Goal: Information Seeking & Learning: Find specific fact

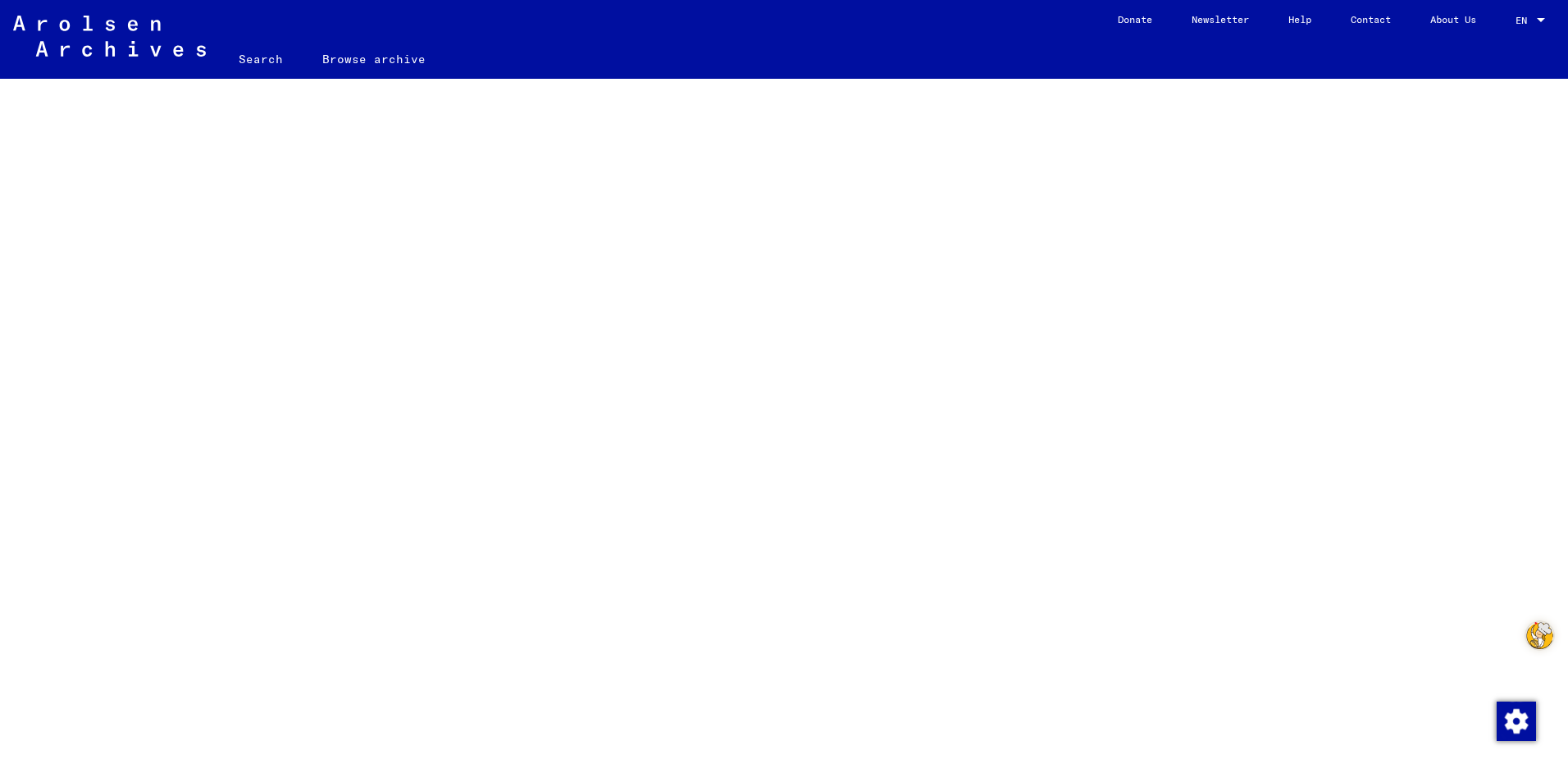
click at [247, 65] on link "Search" at bounding box center [261, 59] width 84 height 40
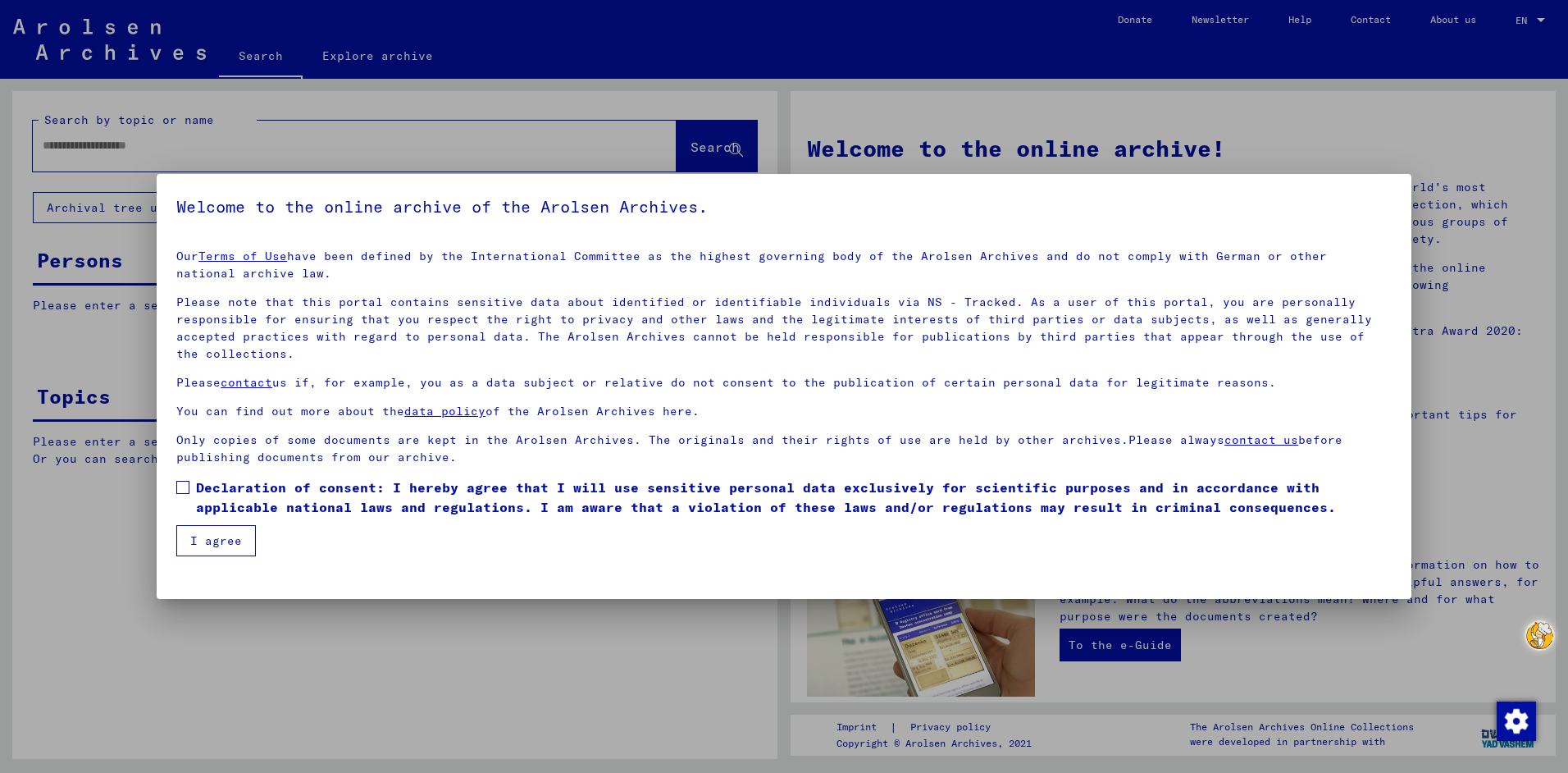
click at [176, 485] on span at bounding box center [182, 486] width 13 height 13
click at [221, 540] on button "I agree" at bounding box center [215, 541] width 80 height 32
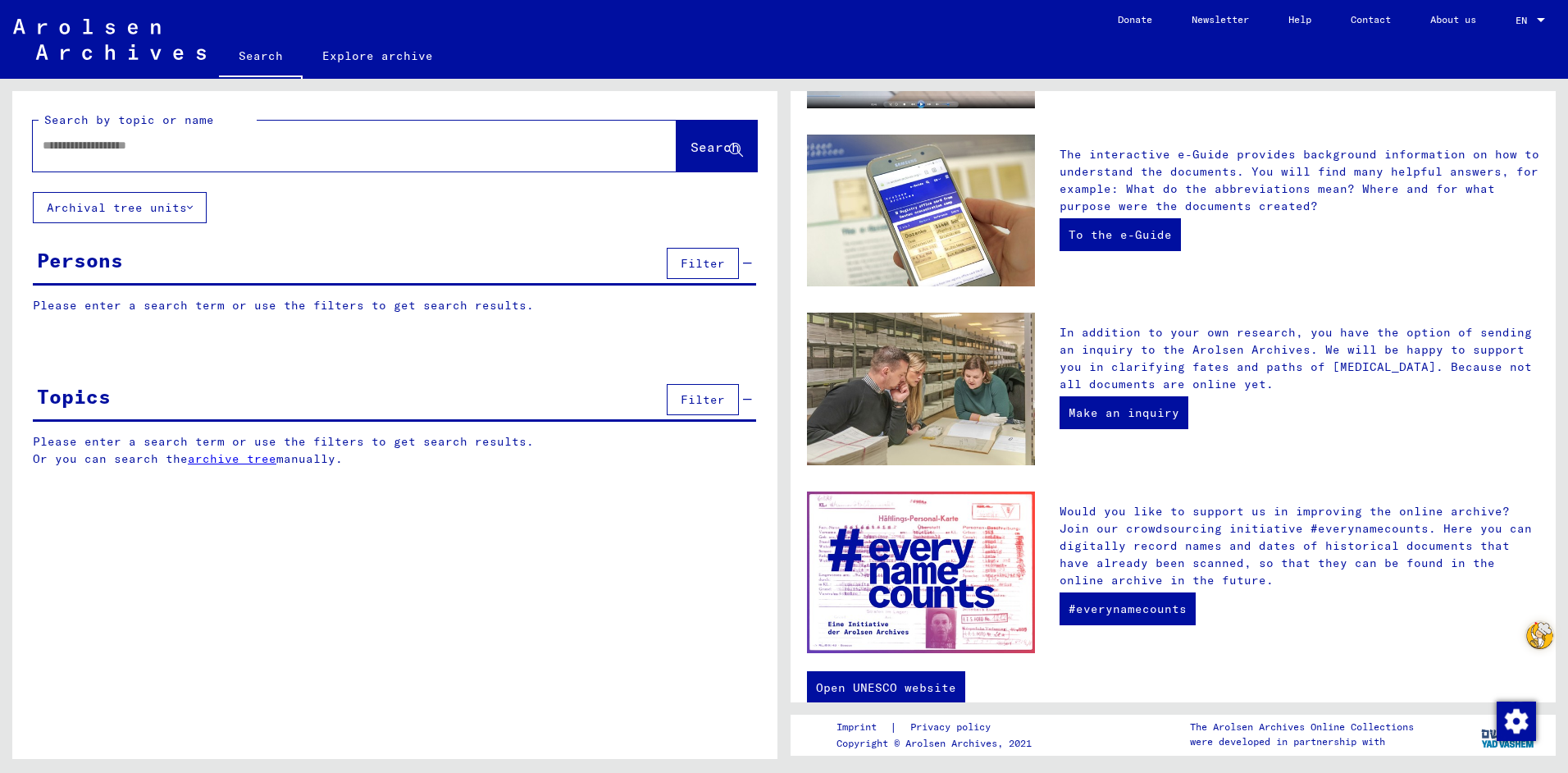
scroll to position [419, 0]
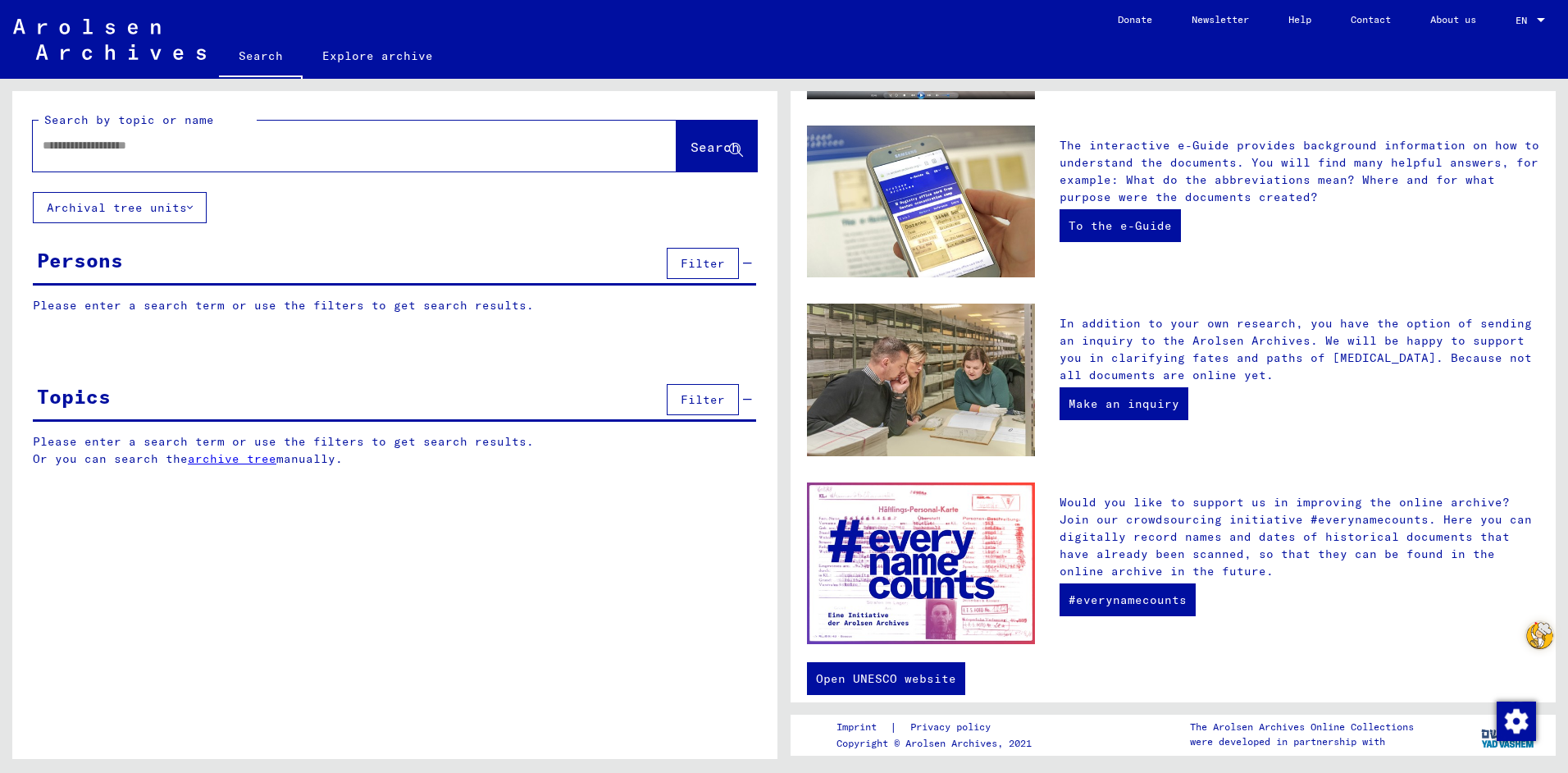
click at [197, 207] on button "Archival tree units" at bounding box center [120, 208] width 174 height 32
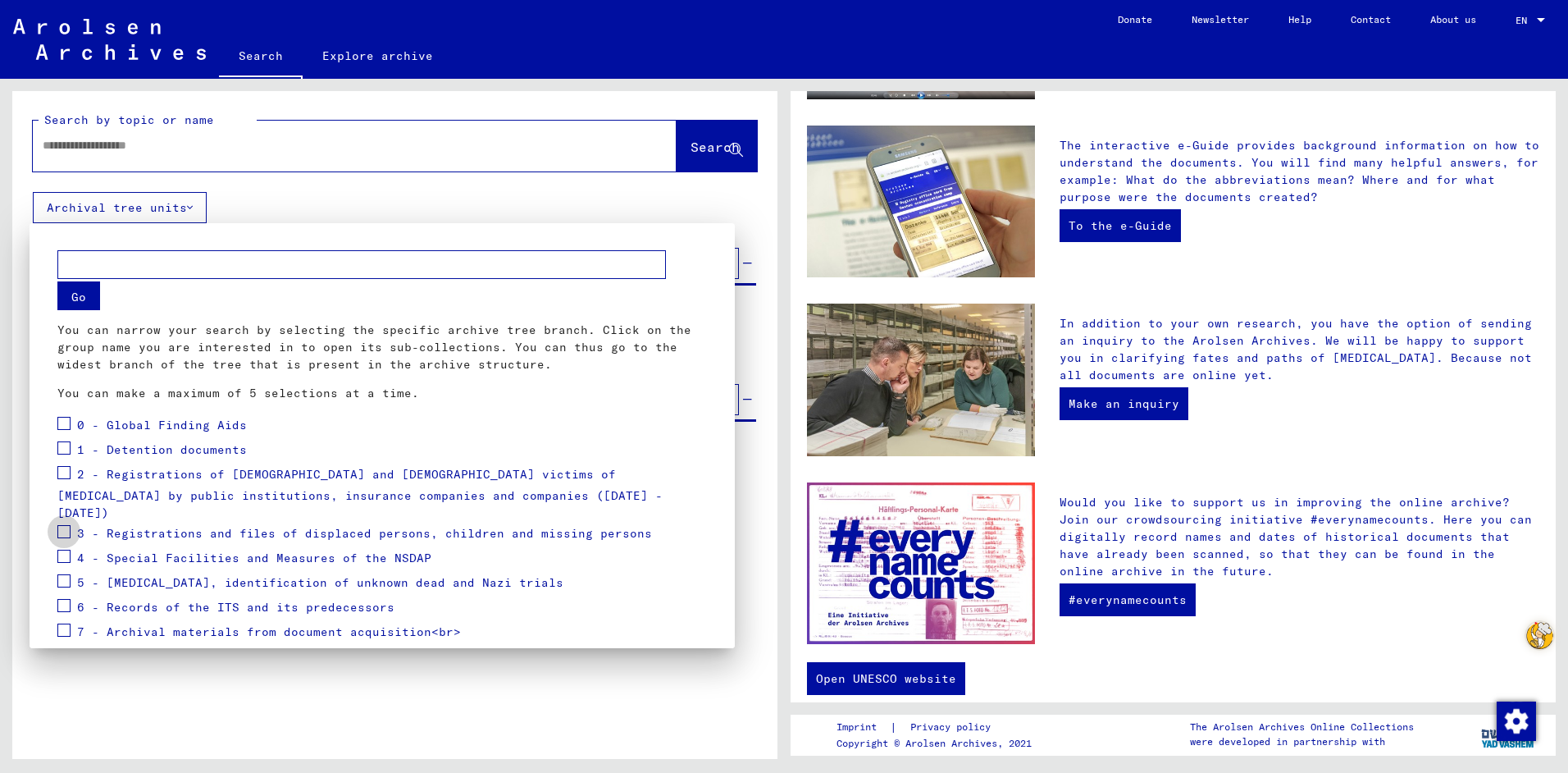
click at [62, 525] on span at bounding box center [63, 531] width 13 height 13
click at [61, 599] on span at bounding box center [63, 605] width 13 height 13
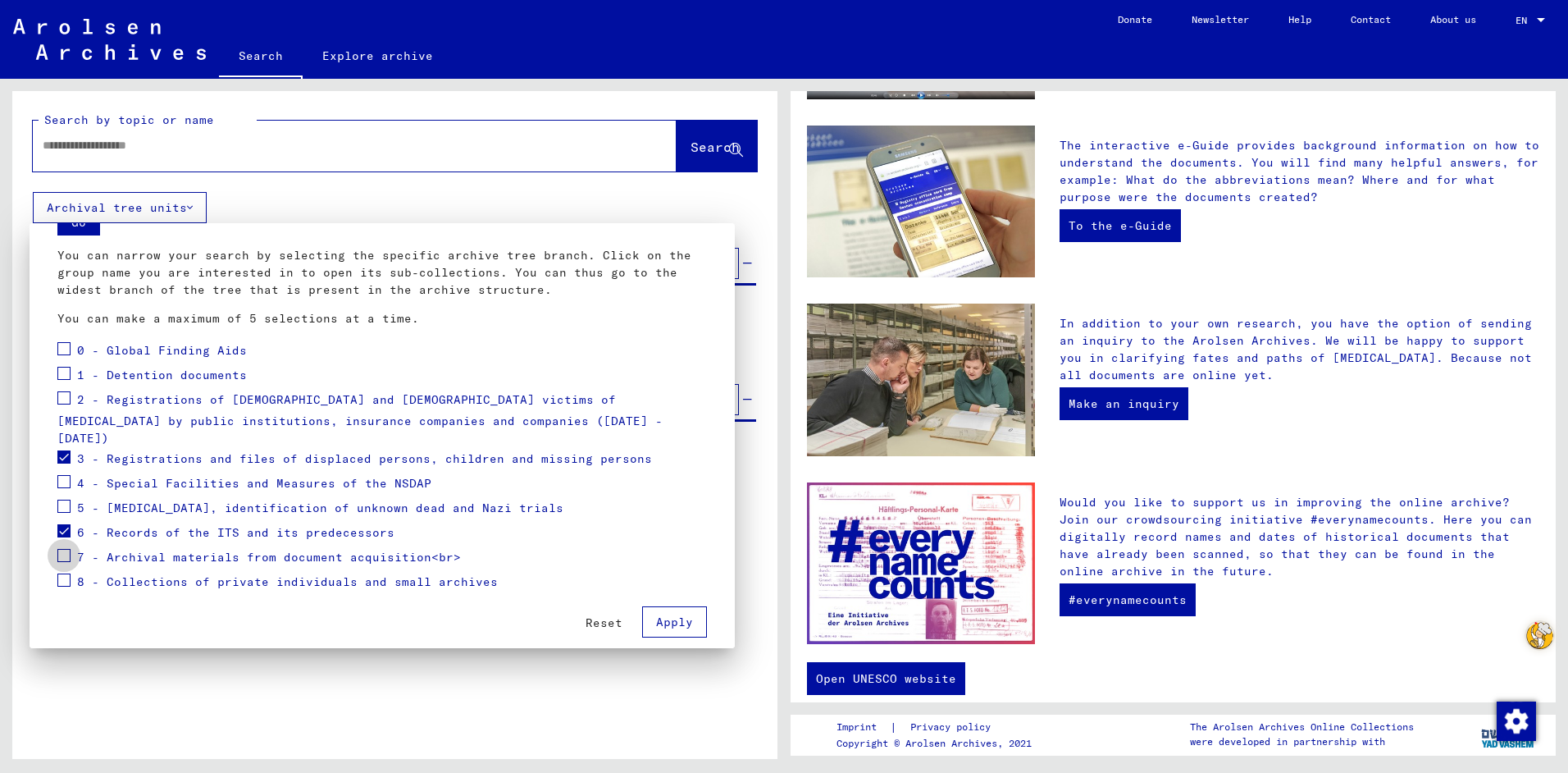
click at [64, 549] on span at bounding box center [63, 555] width 13 height 13
click at [661, 615] on span "Apply" at bounding box center [674, 622] width 37 height 15
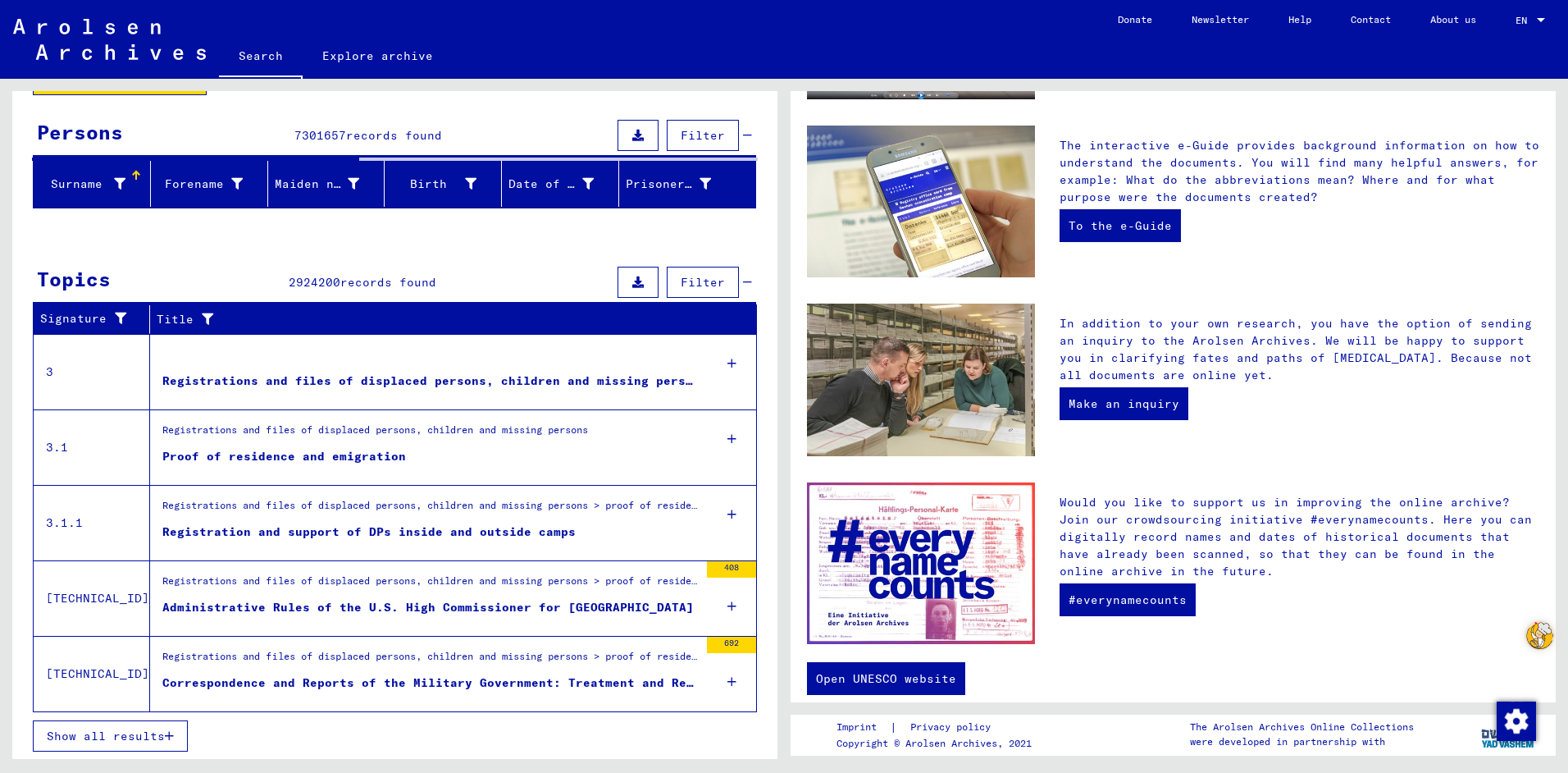
scroll to position [129, 0]
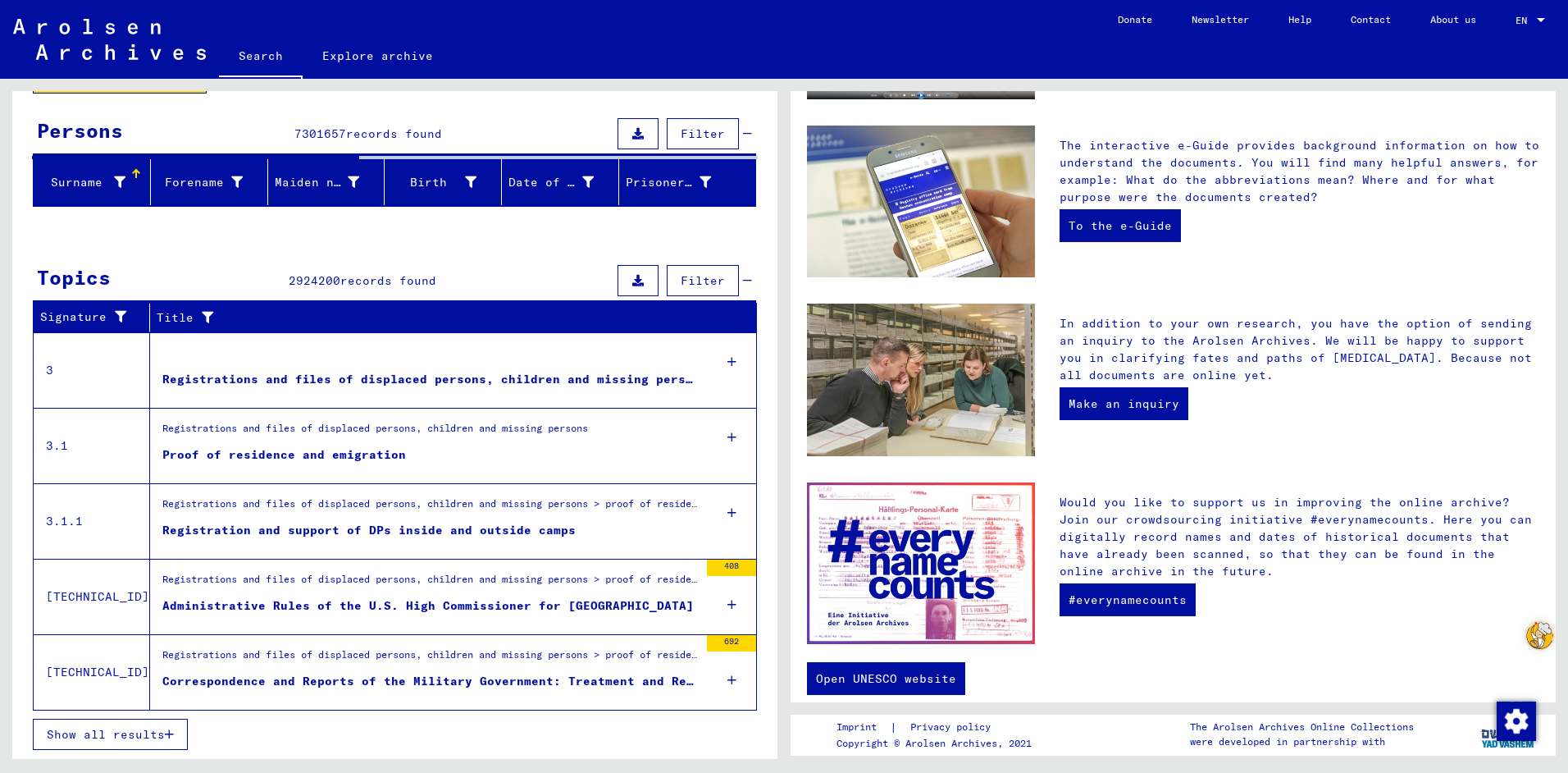
click at [373, 583] on div "Registrations and files of displaced persons, children and missing persons > pr…" at bounding box center [430, 582] width 536 height 23
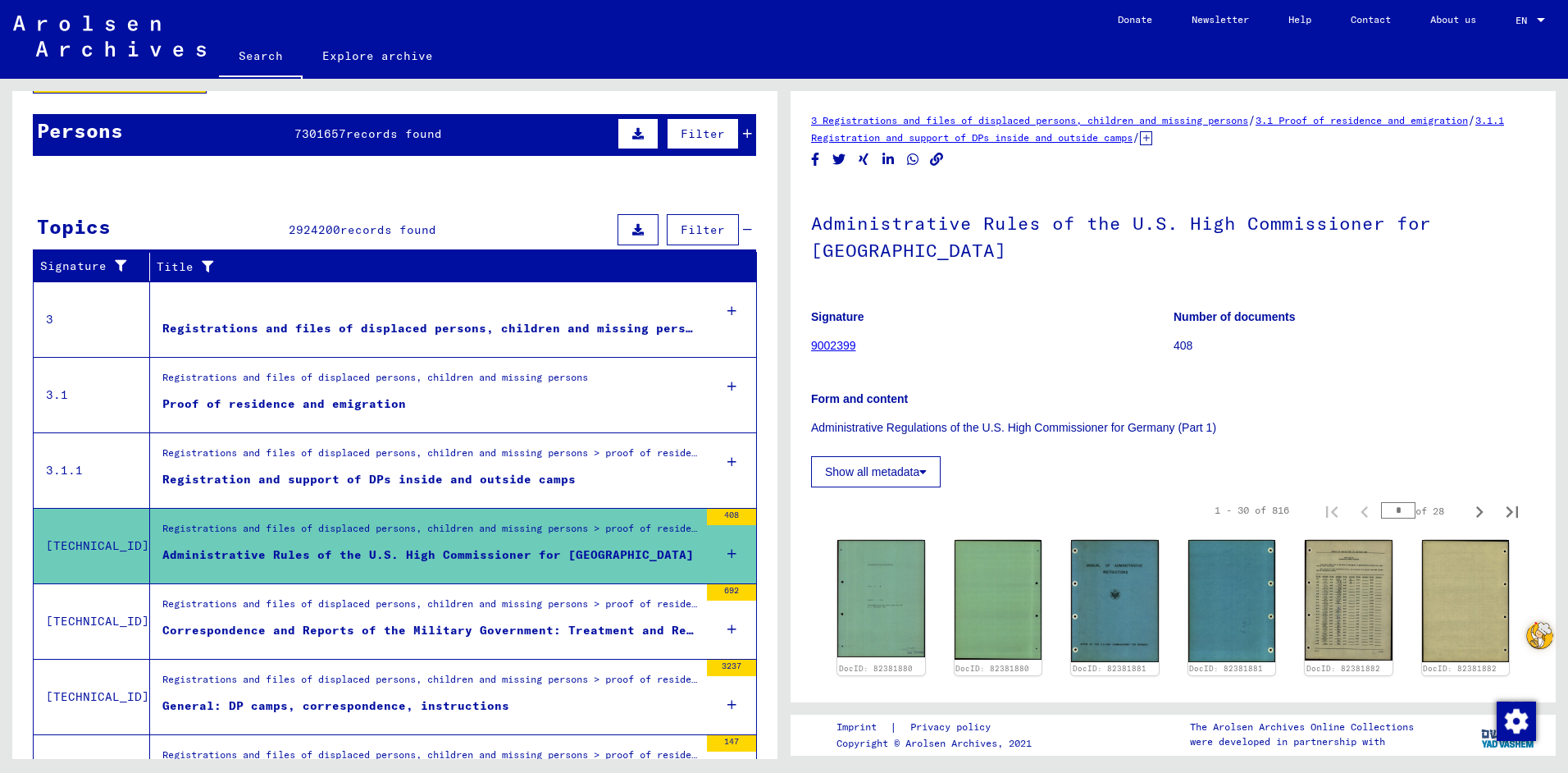
click at [385, 458] on div "Registrations and files of displaced persons, children and missing persons > pr…" at bounding box center [430, 457] width 536 height 23
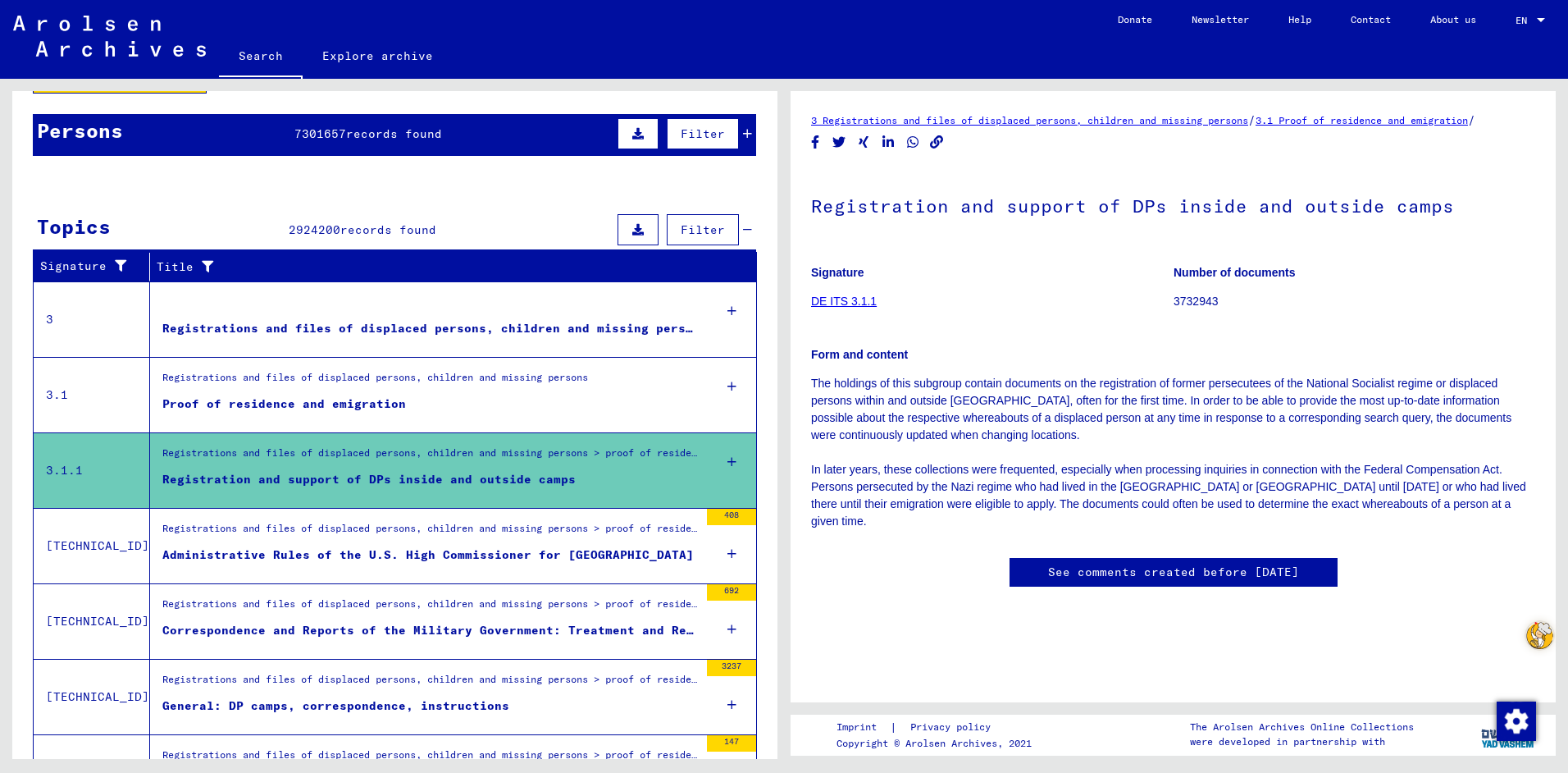
click at [429, 133] on span "records found" at bounding box center [393, 133] width 96 height 15
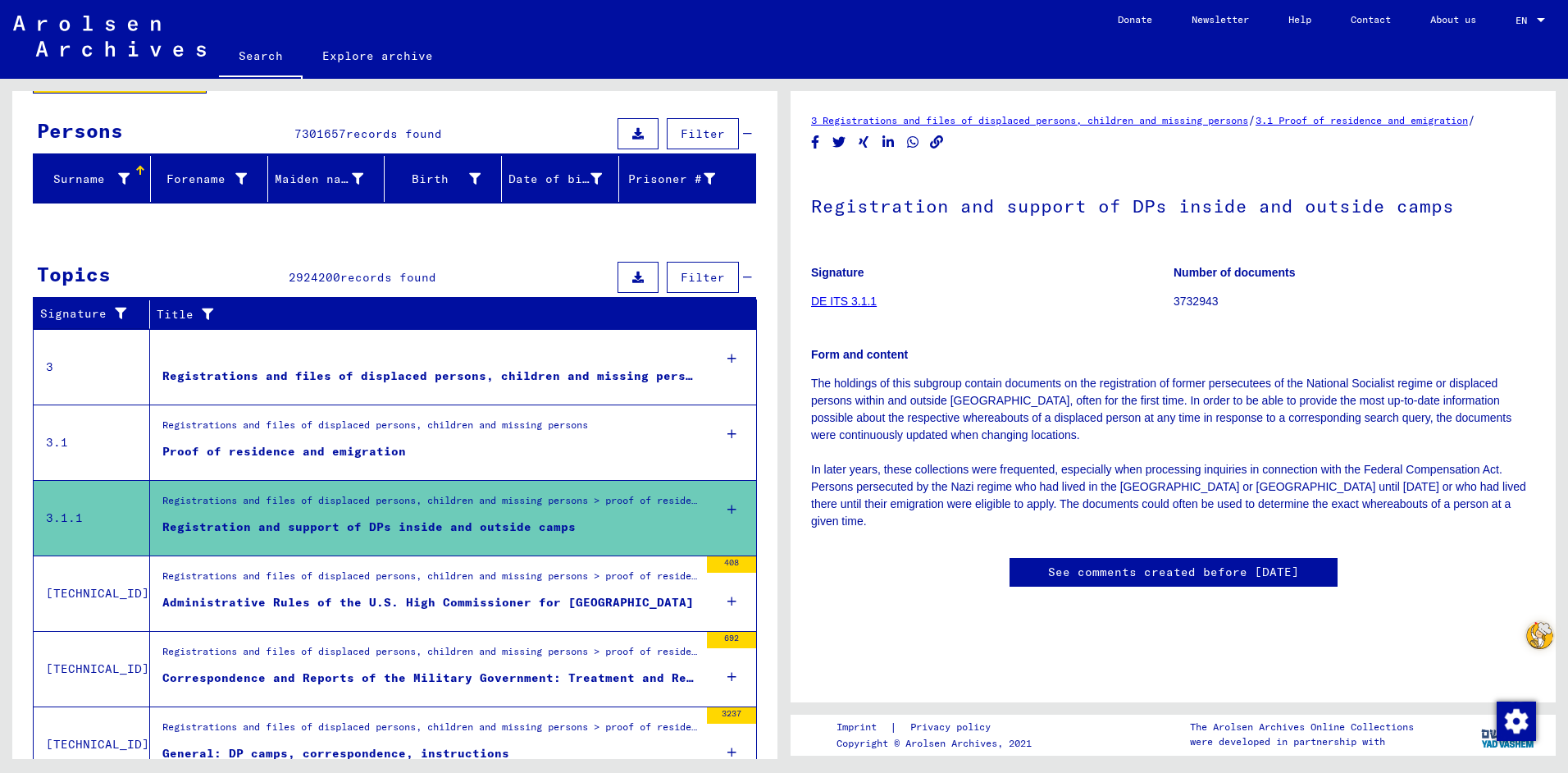
click at [114, 173] on div "Surname" at bounding box center [85, 179] width 89 height 17
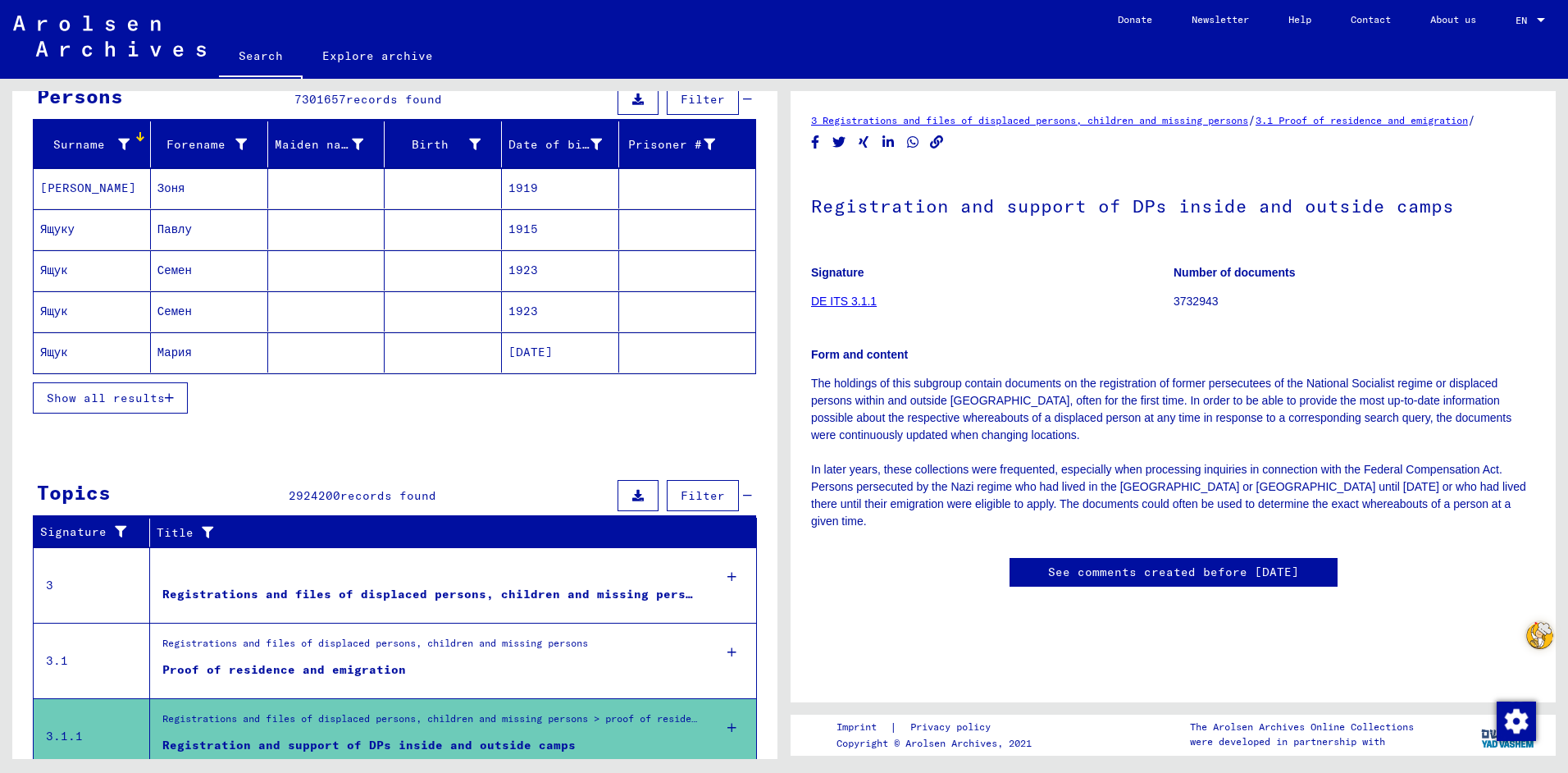
scroll to position [246, 0]
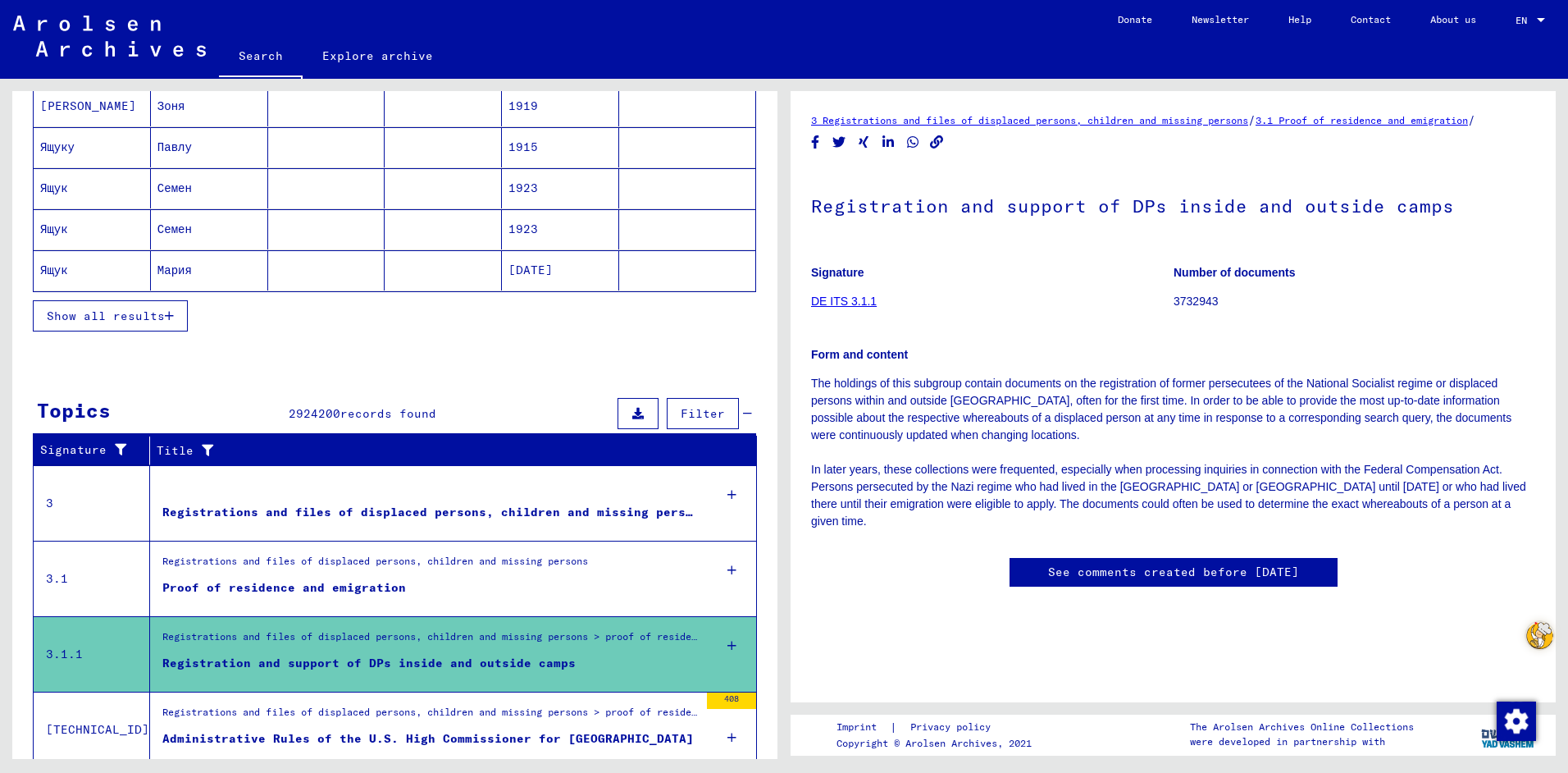
click at [162, 316] on span "Show all results" at bounding box center [106, 315] width 119 height 15
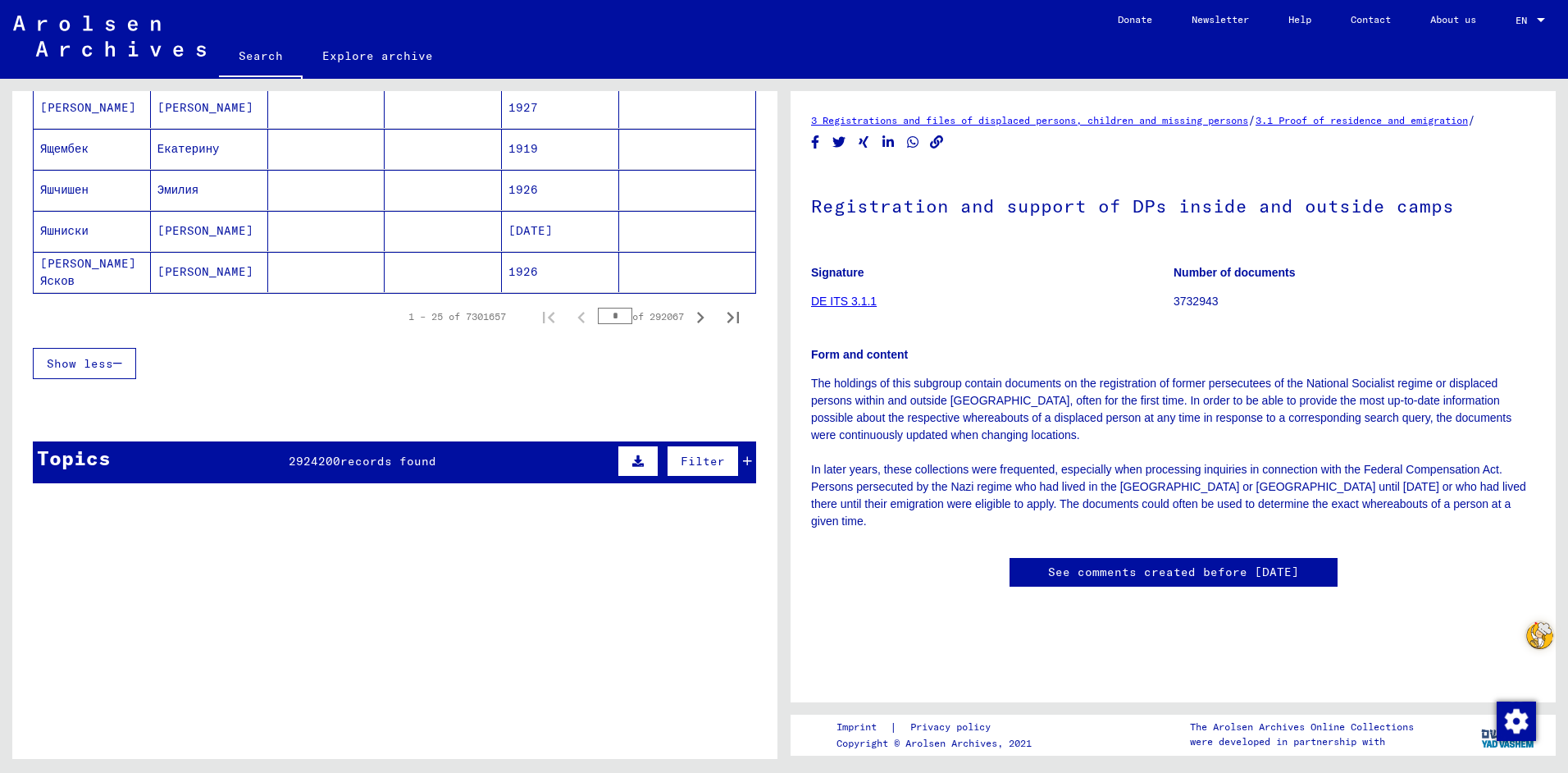
scroll to position [1067, 0]
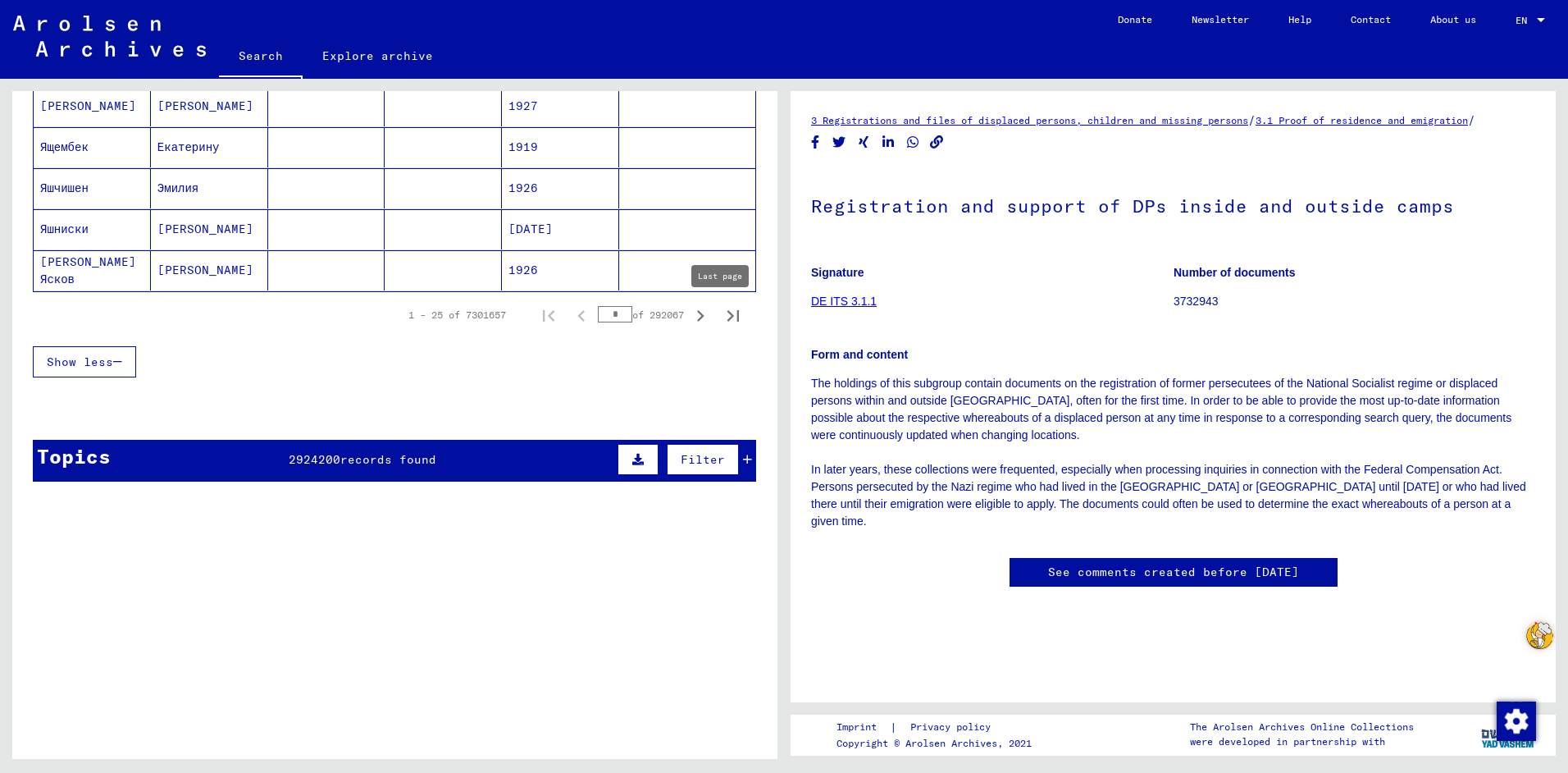
click at [721, 309] on icon "Last page" at bounding box center [732, 315] width 23 height 23
type input "******"
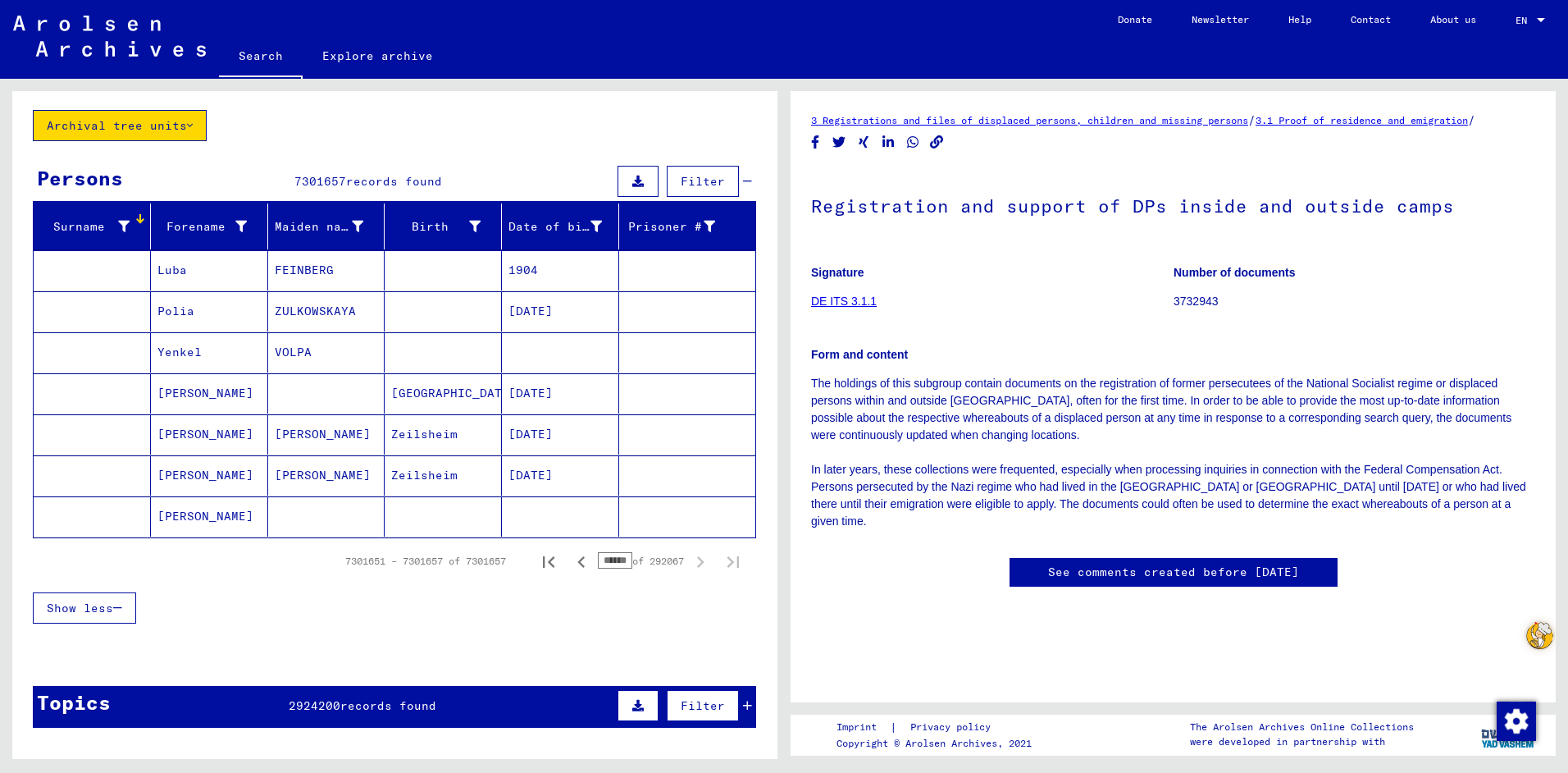
scroll to position [0, 0]
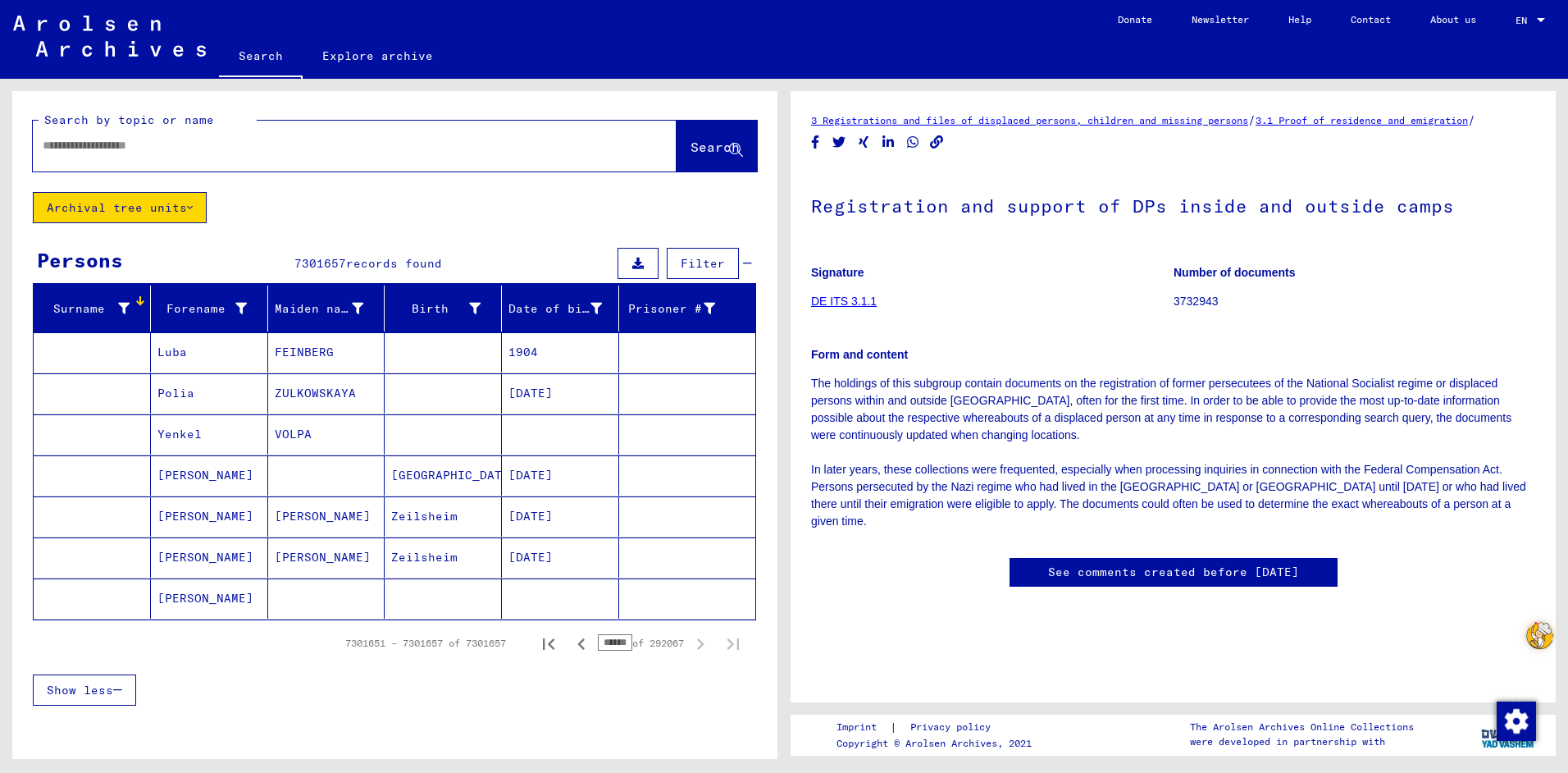
click at [123, 305] on icon at bounding box center [124, 308] width 12 height 12
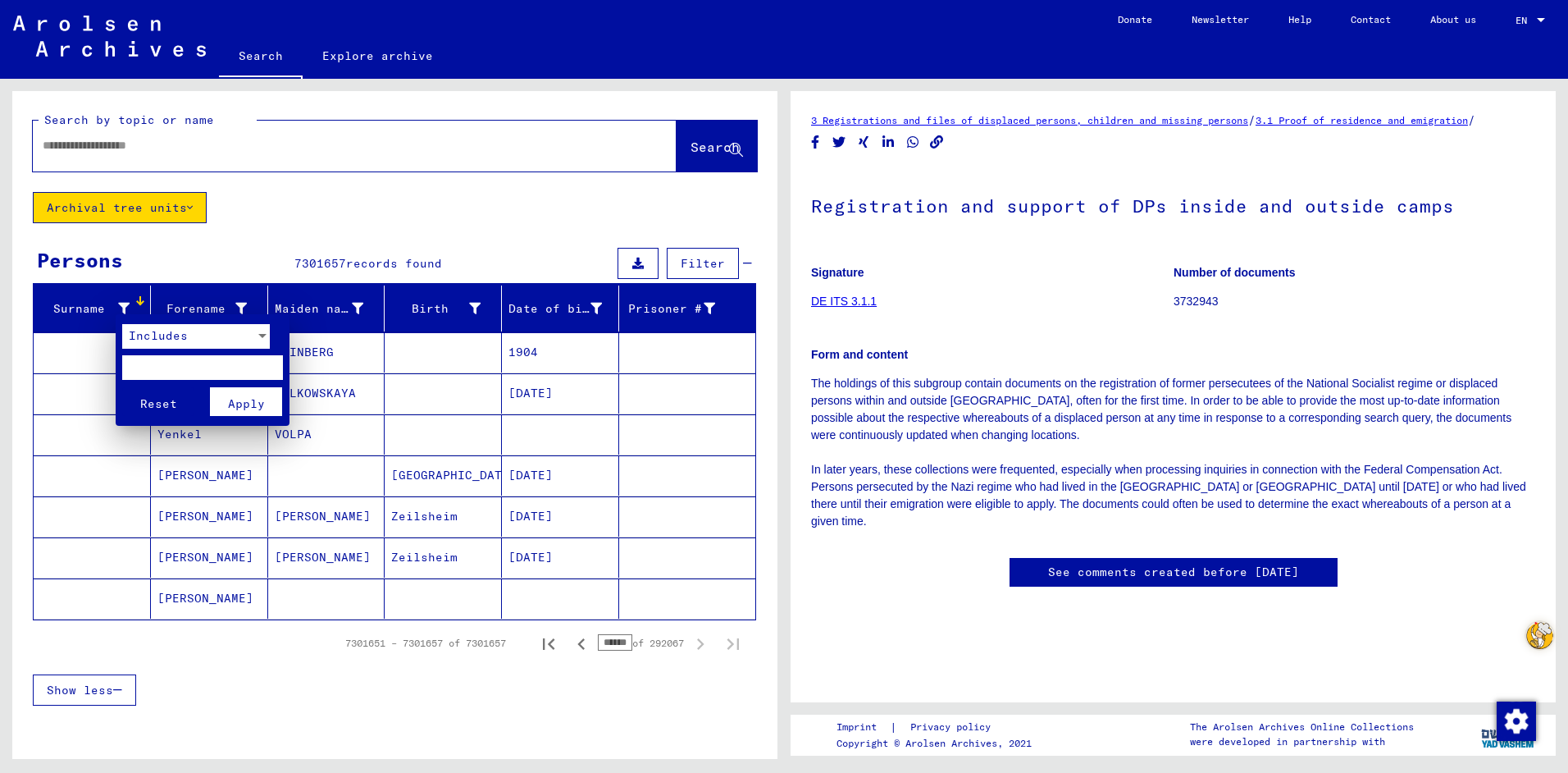
click at [194, 364] on input "text" at bounding box center [203, 367] width 161 height 25
click at [165, 368] on input "********" at bounding box center [203, 367] width 161 height 25
type input "********"
click at [243, 398] on span "Apply" at bounding box center [246, 403] width 37 height 15
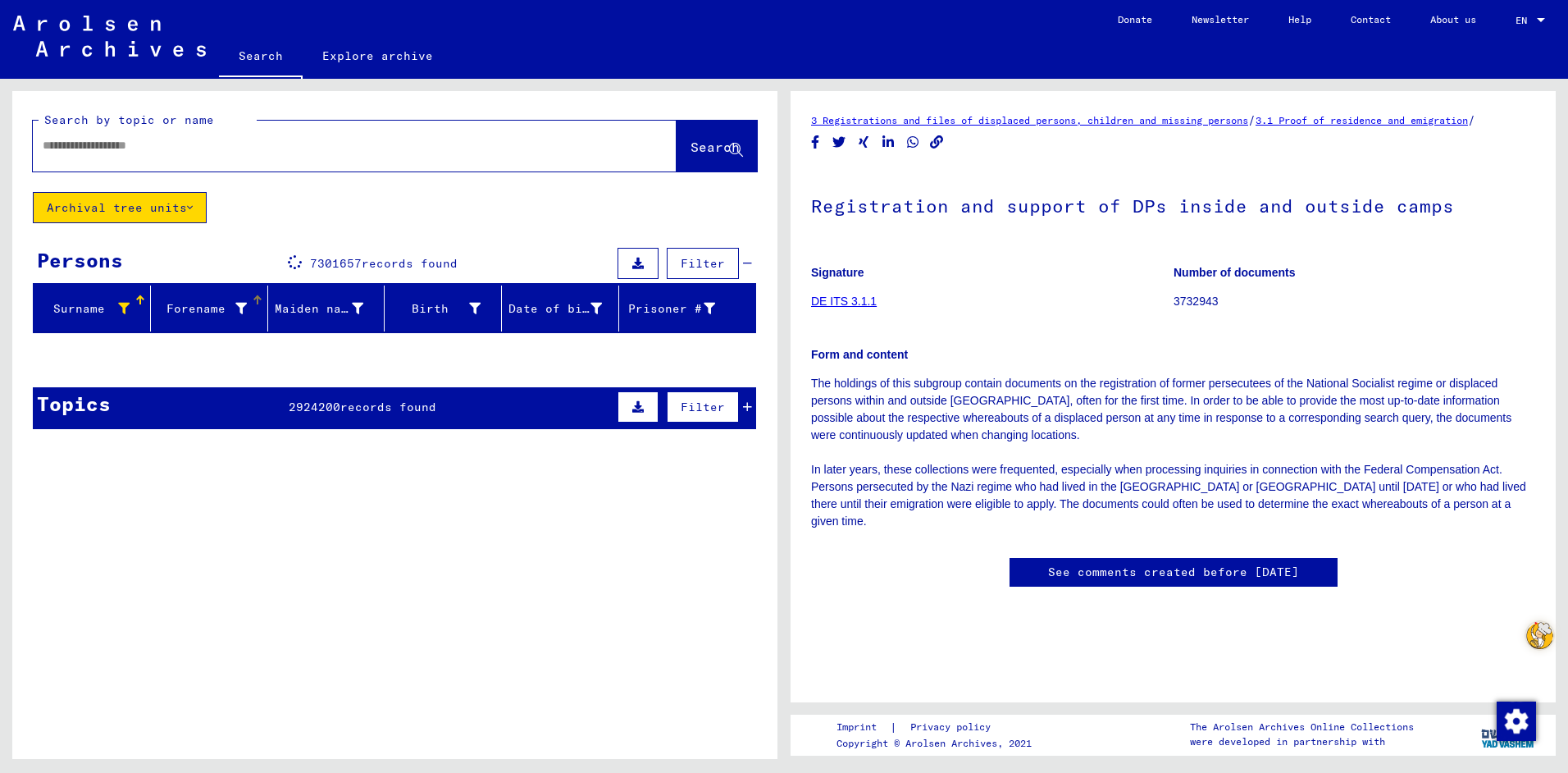
click at [237, 302] on icon at bounding box center [241, 308] width 12 height 12
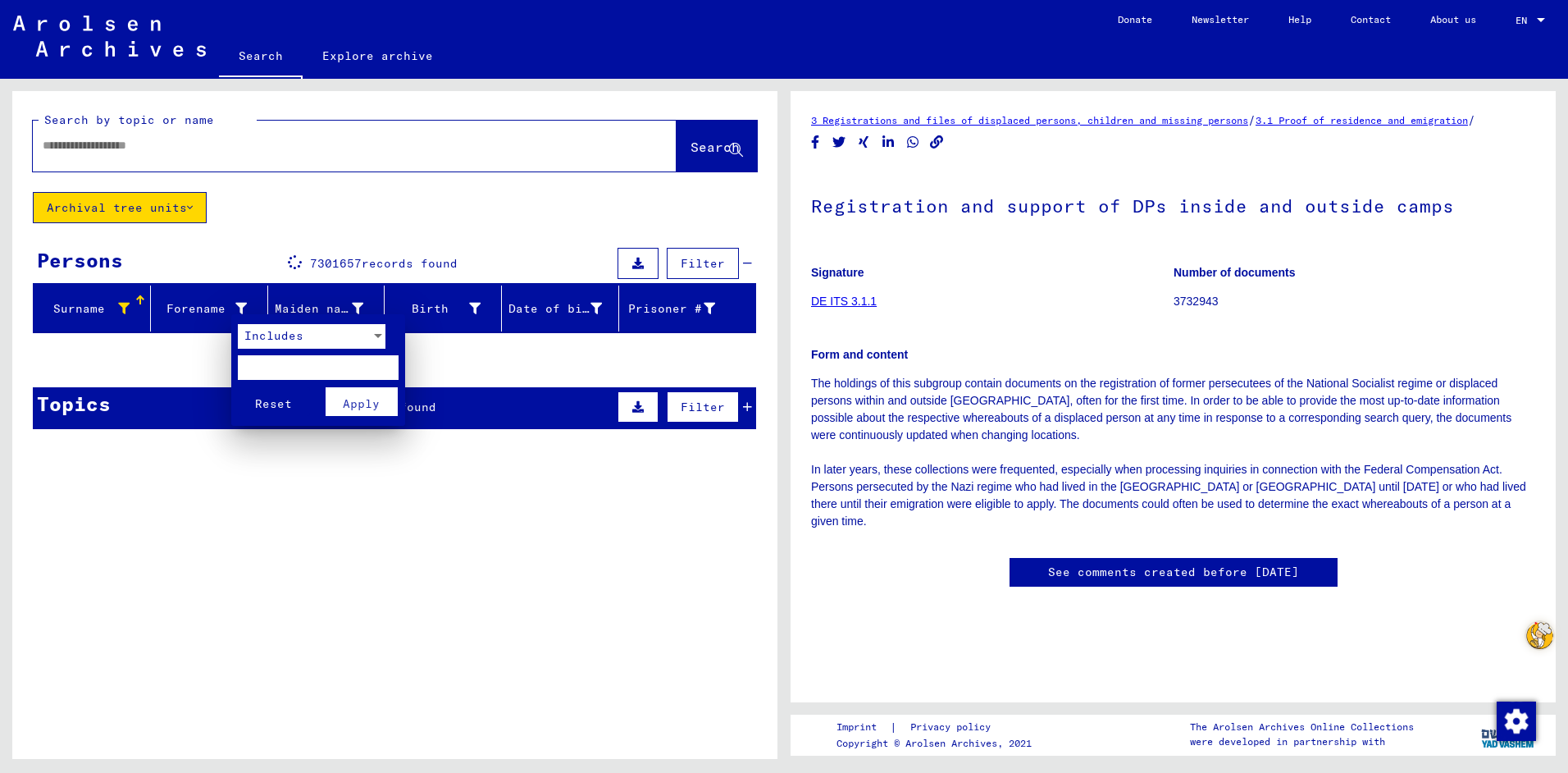
click at [315, 373] on input "text" at bounding box center [318, 367] width 161 height 25
type input "******"
click at [364, 409] on span "Apply" at bounding box center [361, 403] width 37 height 15
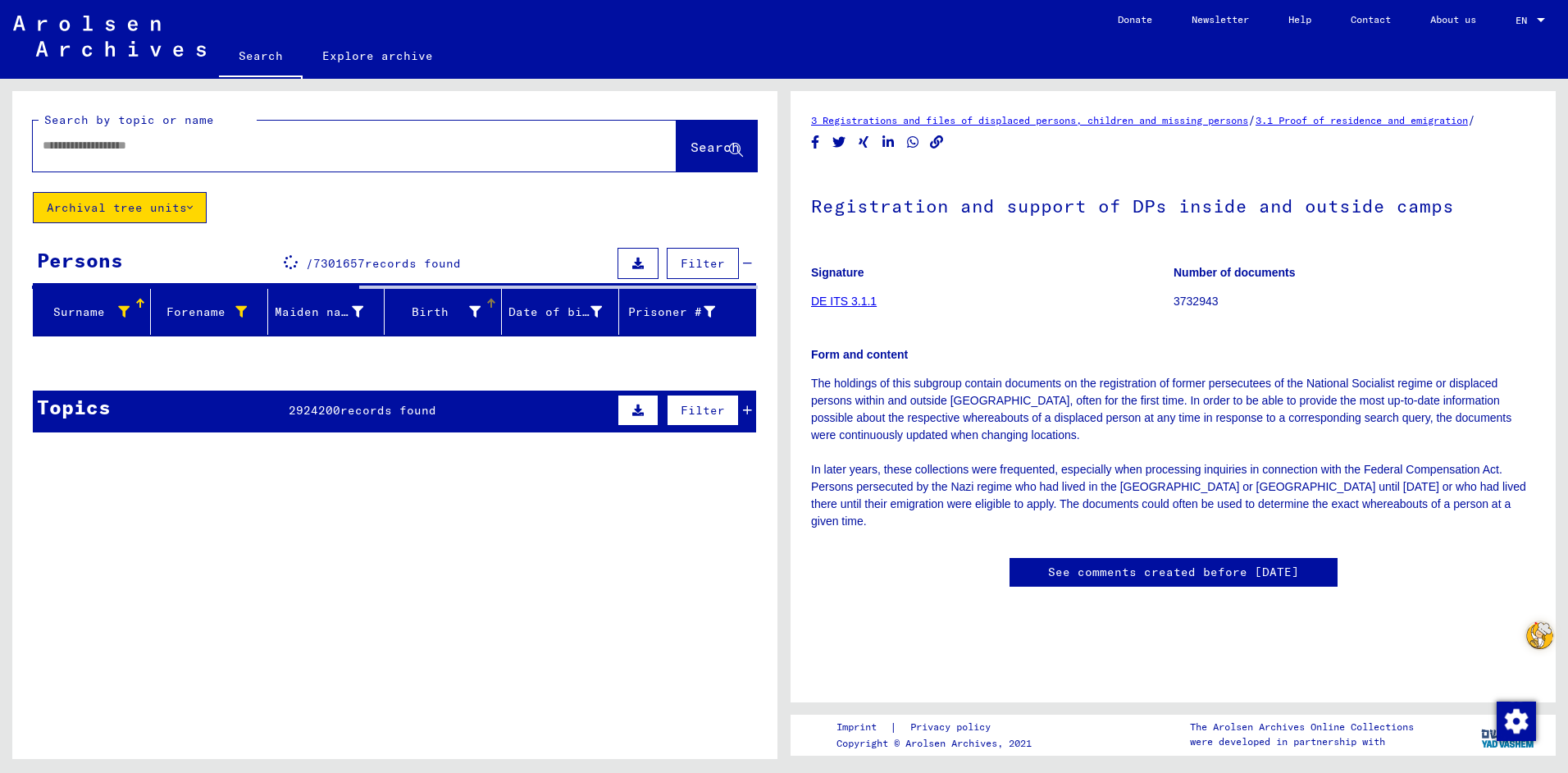
click at [469, 309] on icon at bounding box center [475, 312] width 12 height 12
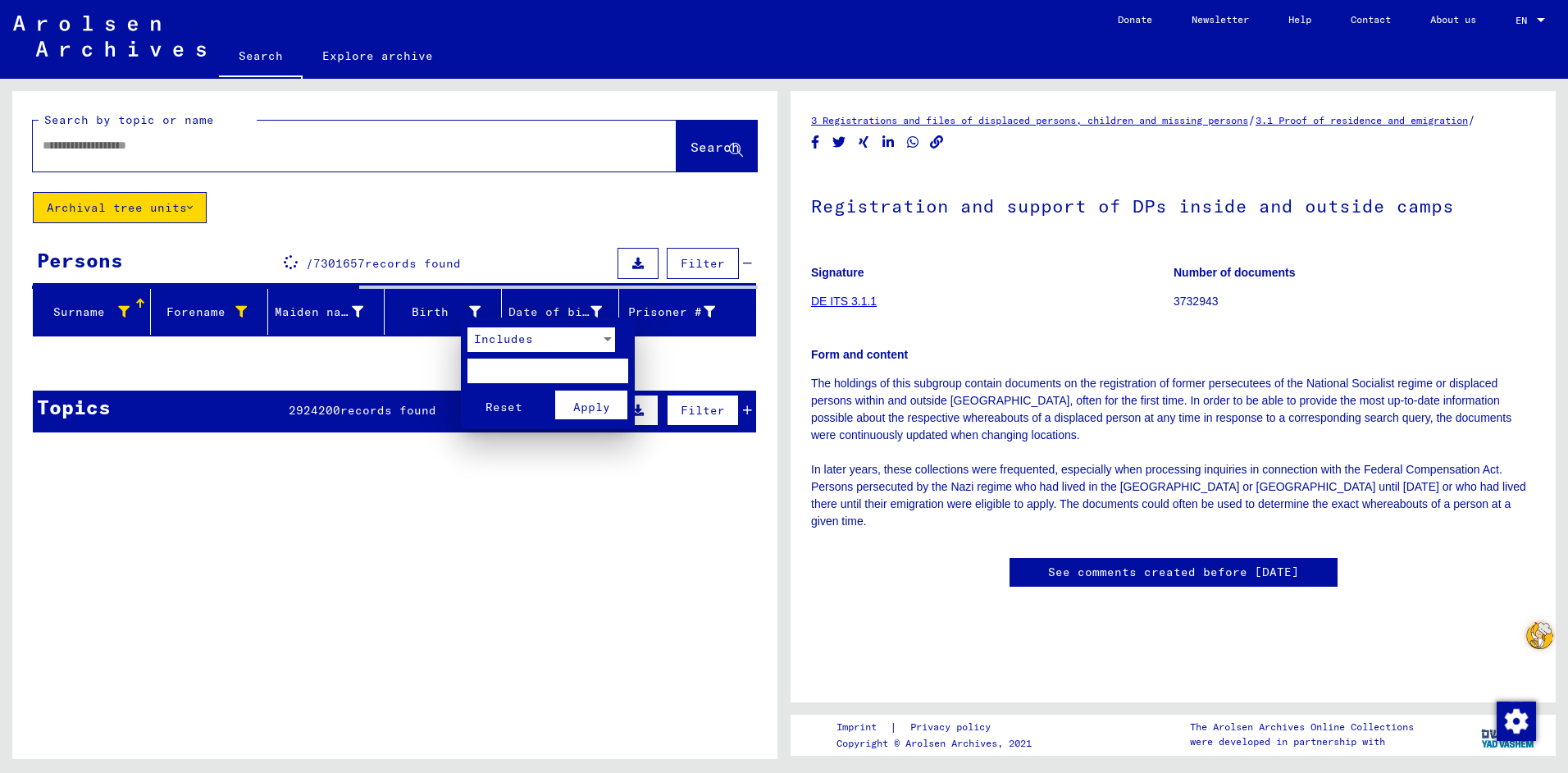
click at [530, 364] on input "text" at bounding box center [547, 371] width 161 height 25
type input "*******"
click at [581, 313] on div at bounding box center [784, 386] width 1568 height 773
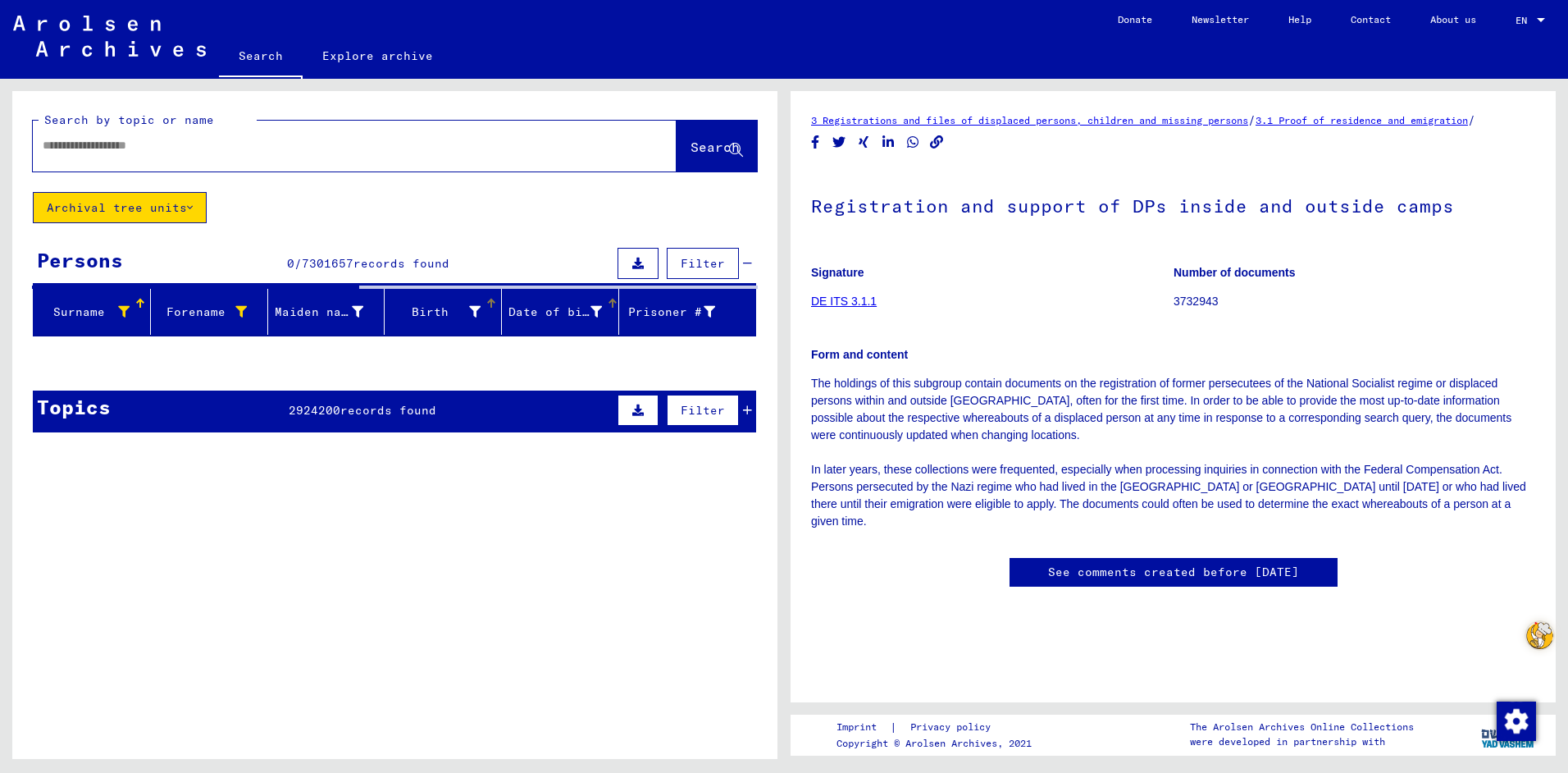
click at [581, 307] on font "Date of birth" at bounding box center [556, 311] width 96 height 15
click at [582, 308] on font "Date of birth" at bounding box center [556, 311] width 96 height 15
click at [582, 310] on font "Date of birth" at bounding box center [556, 311] width 96 height 15
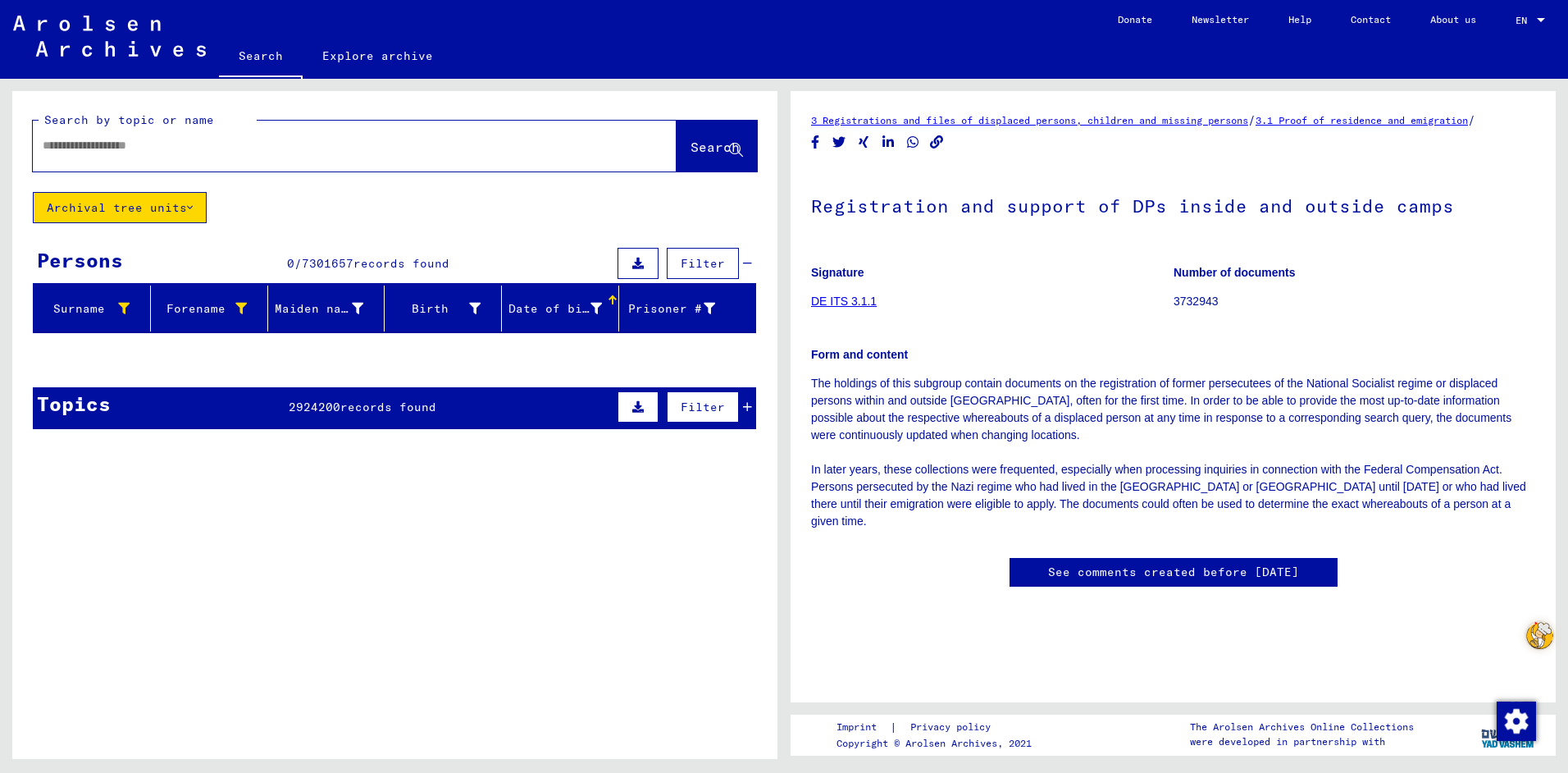
click at [365, 400] on span "records found" at bounding box center [387, 406] width 96 height 15
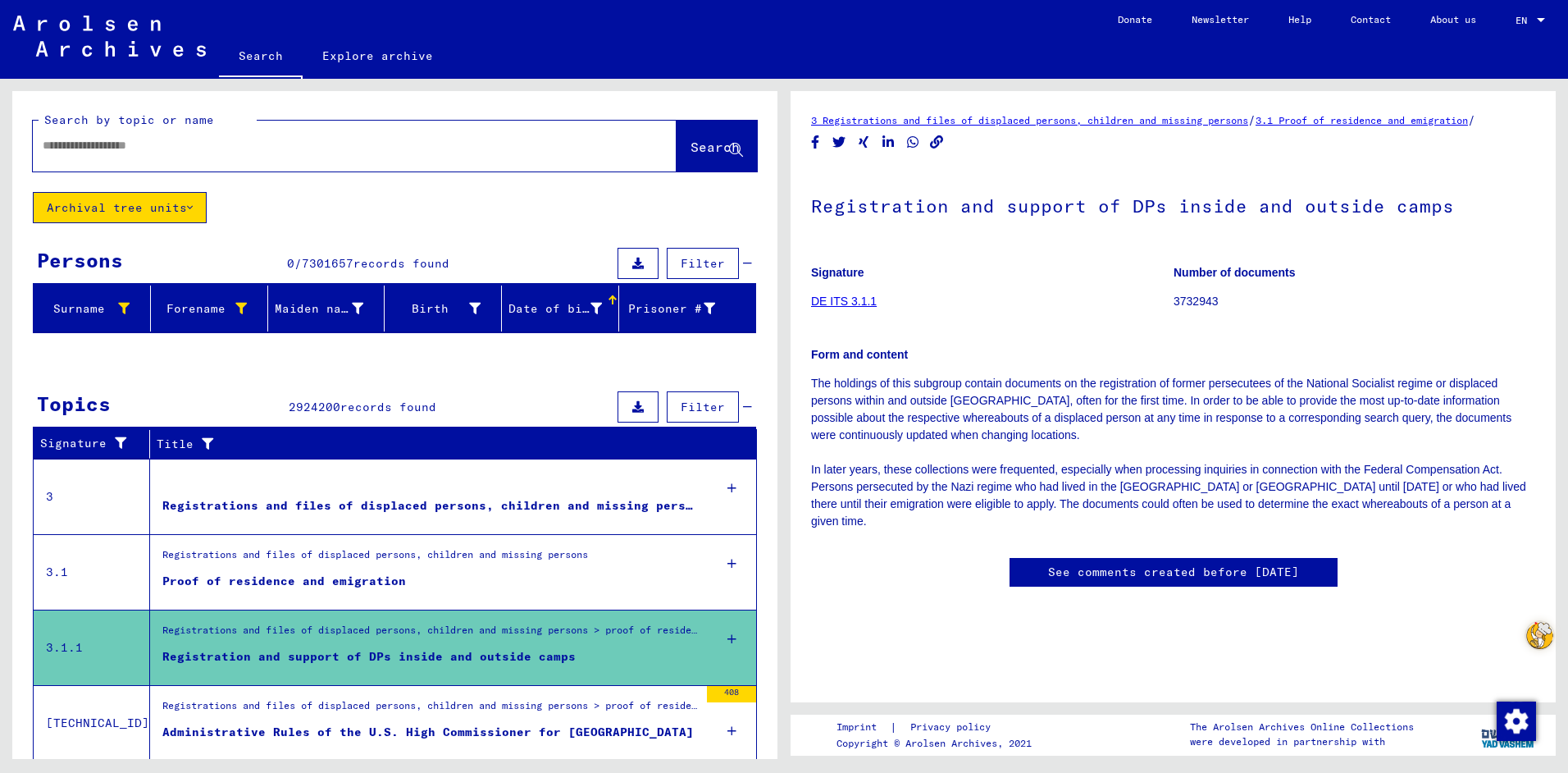
click at [139, 149] on input "text" at bounding box center [340, 145] width 595 height 17
type input "**********"
click at [729, 145] on icon at bounding box center [736, 150] width 14 height 14
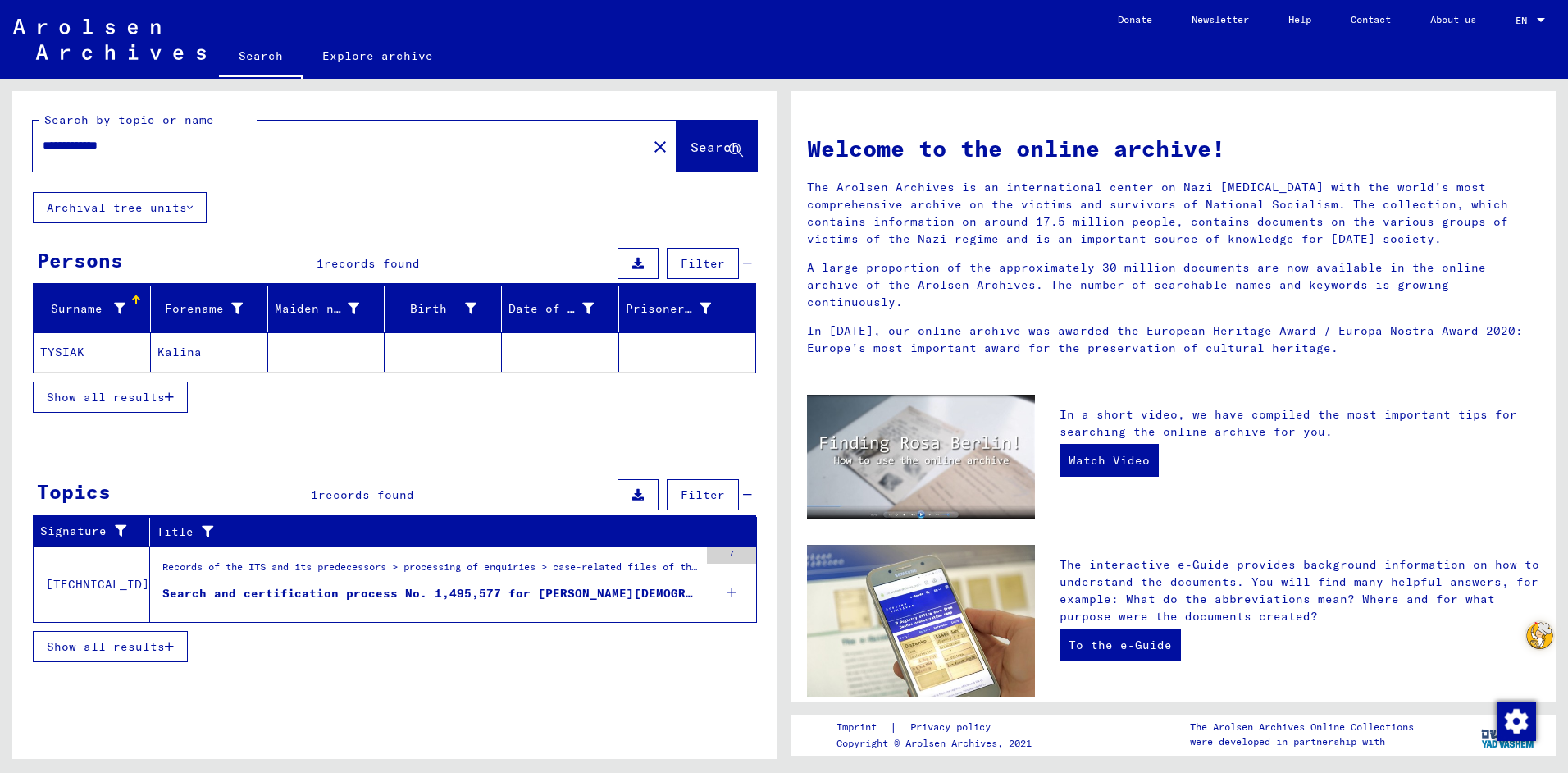
click at [398, 494] on span "records found" at bounding box center [366, 494] width 96 height 15
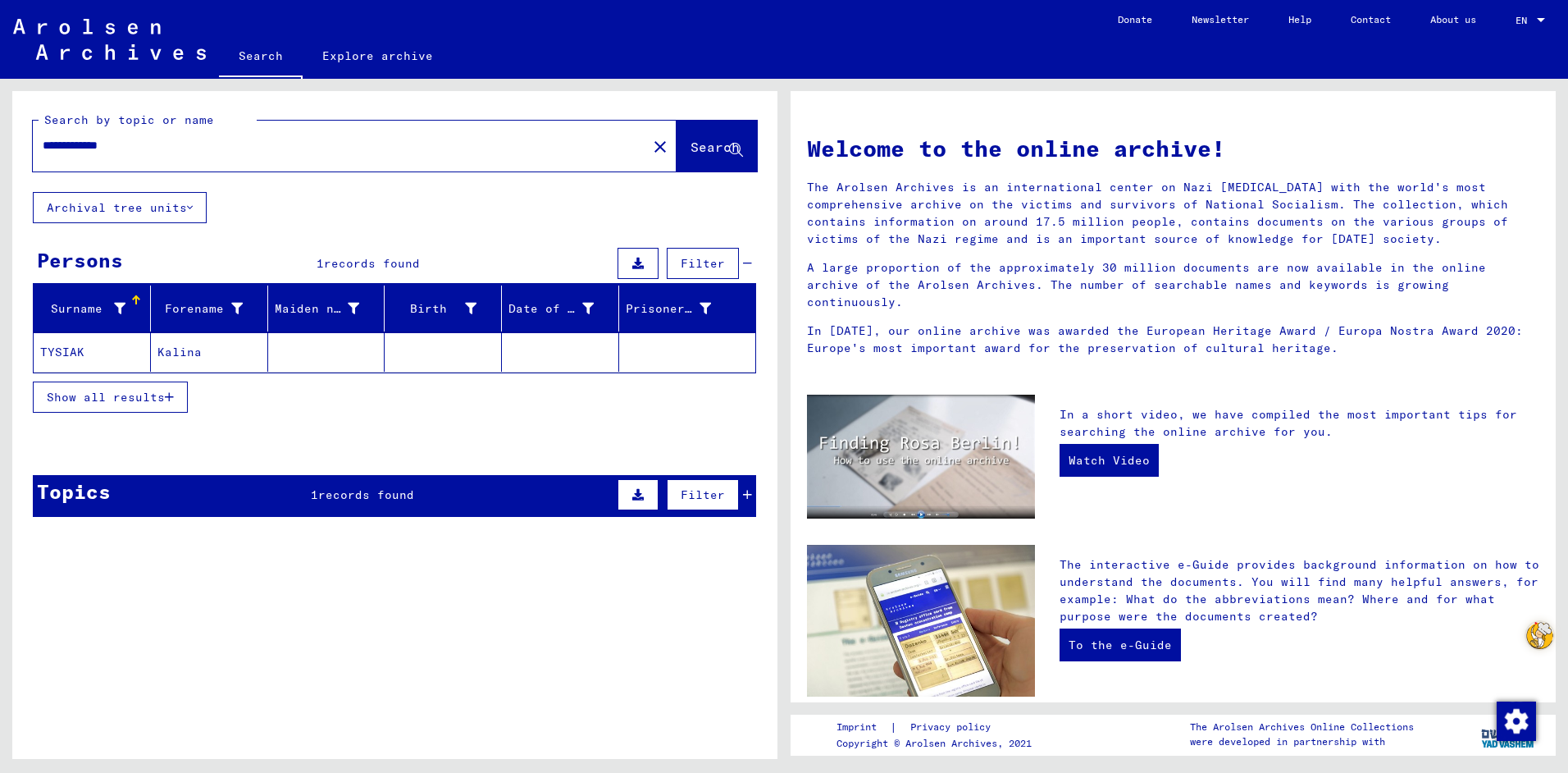
click at [398, 494] on span "records found" at bounding box center [366, 494] width 96 height 15
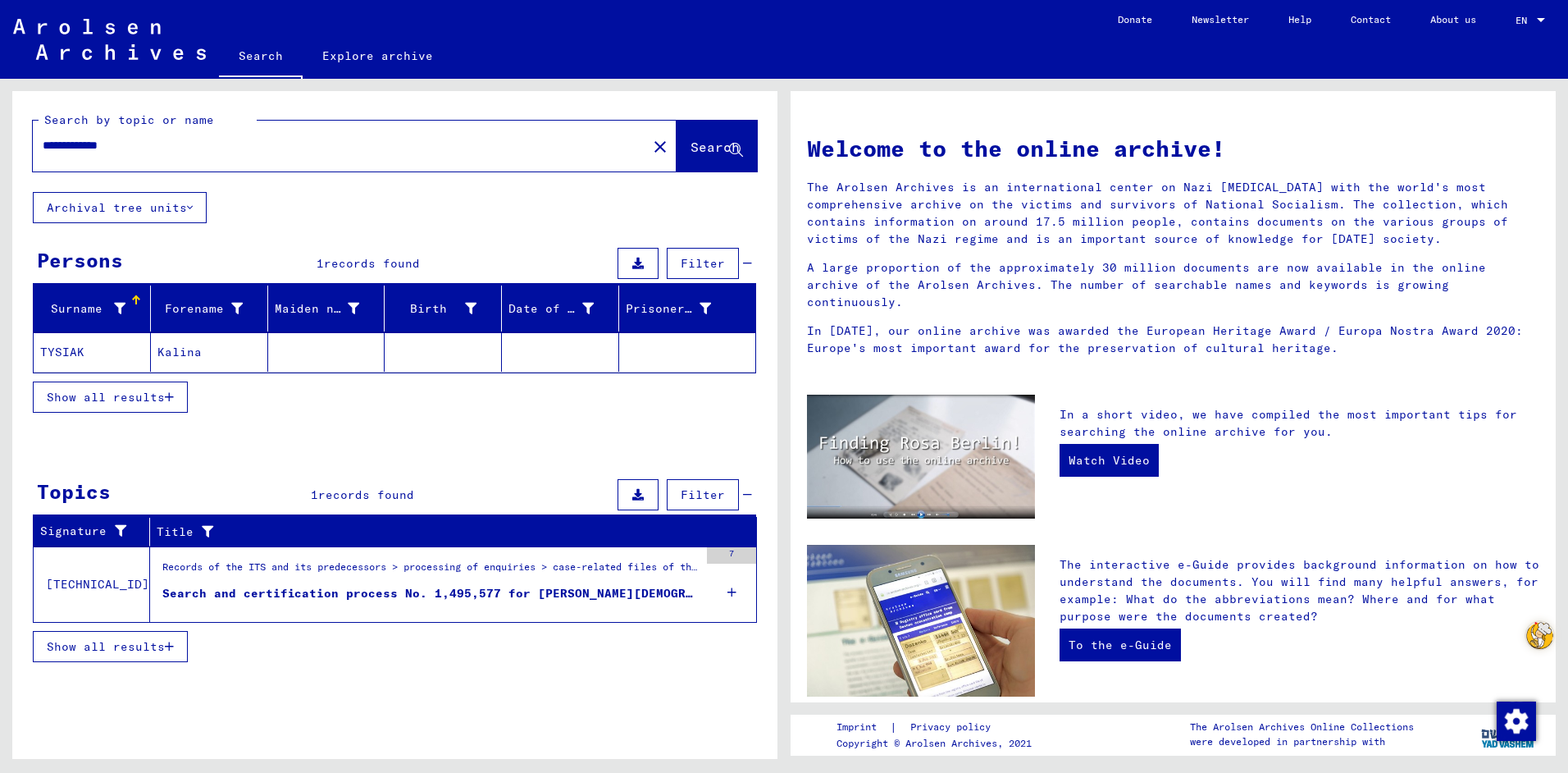
click at [147, 648] on span "Show all results" at bounding box center [106, 646] width 119 height 15
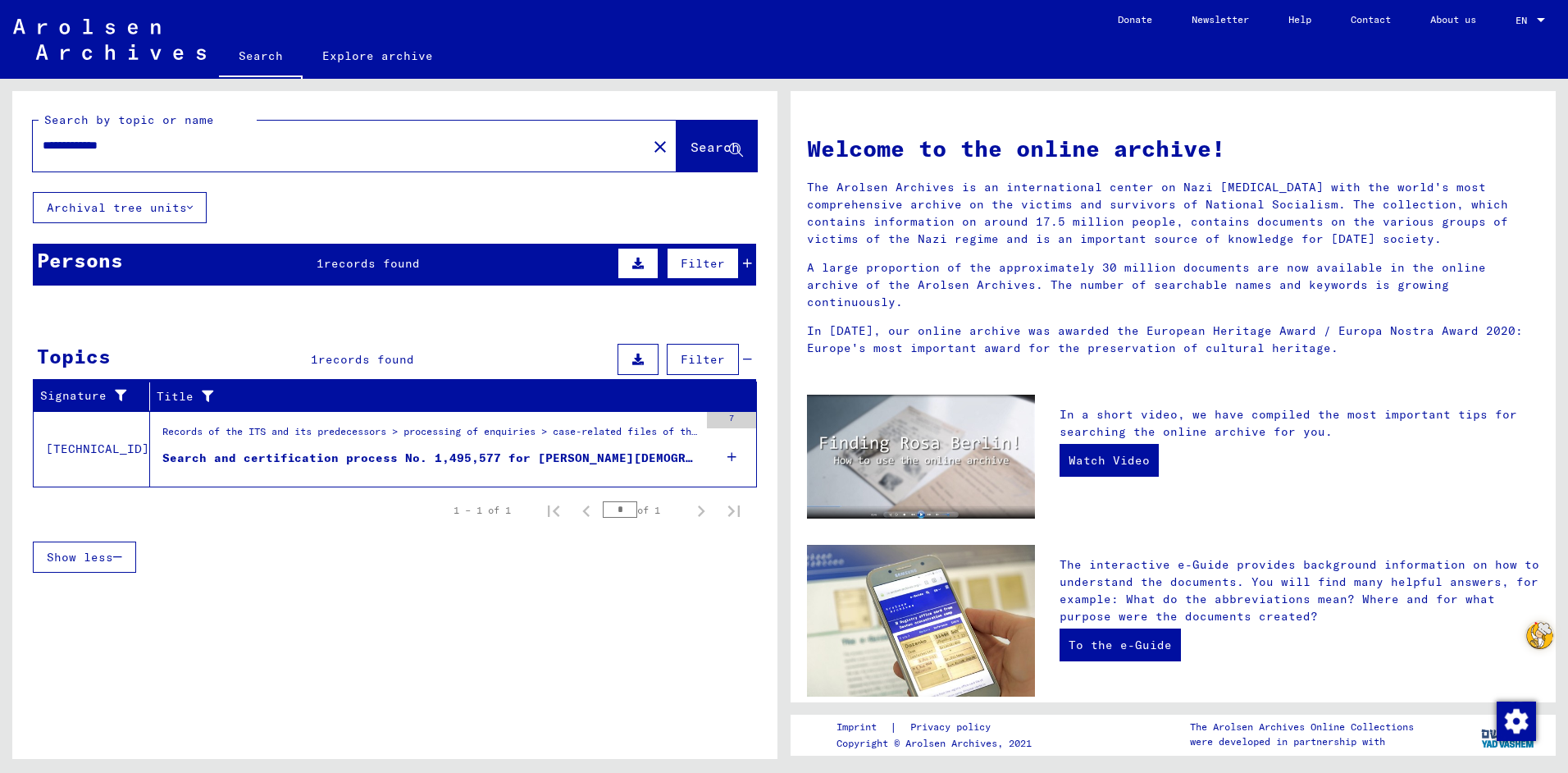
click at [417, 450] on div "Search and certification process No. 1,495,577 for [PERSON_NAME][DEMOGRAPHIC_DA…" at bounding box center [430, 458] width 536 height 17
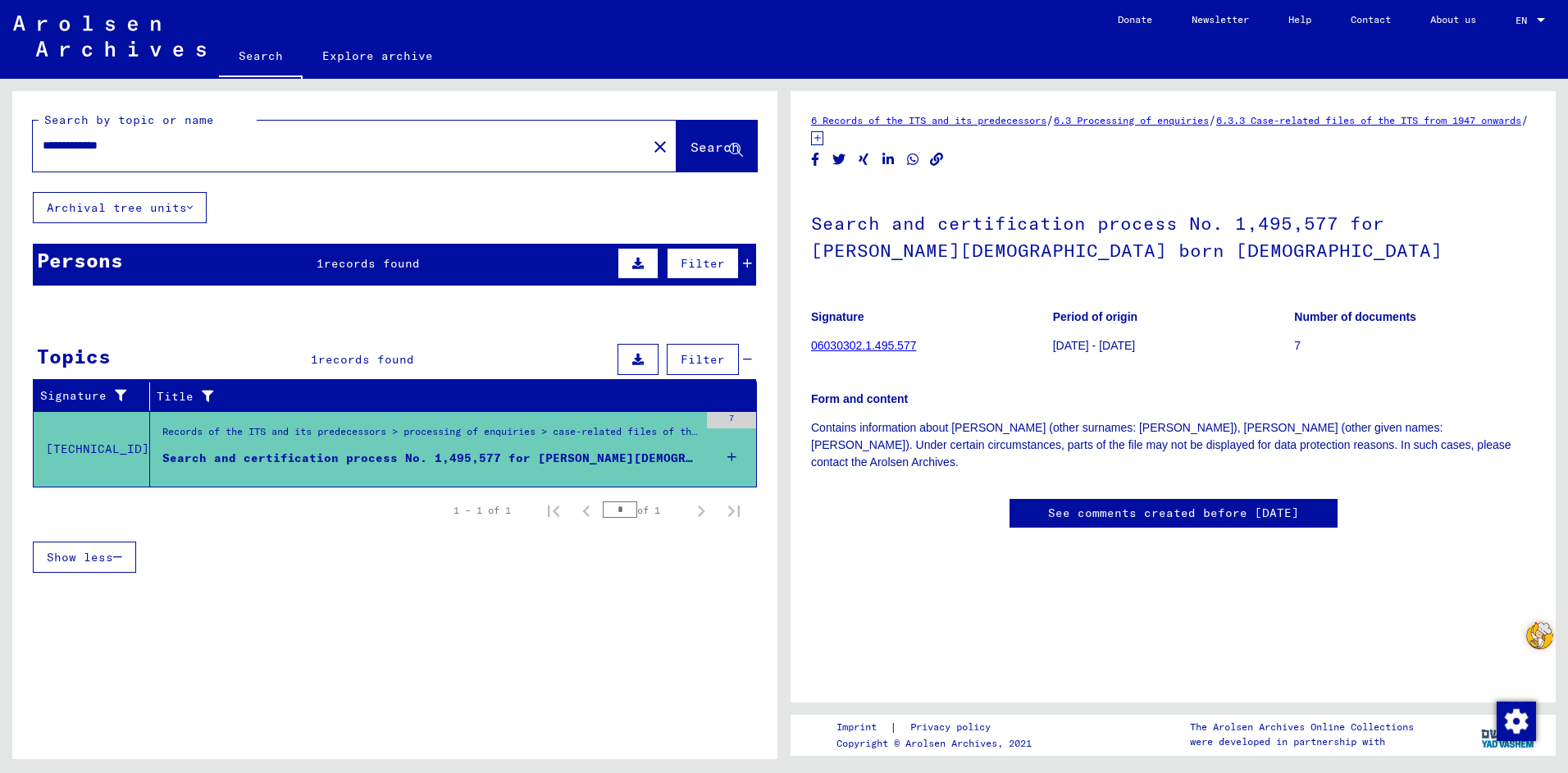
click at [848, 344] on link "06030302.1.495.577" at bounding box center [864, 345] width 105 height 13
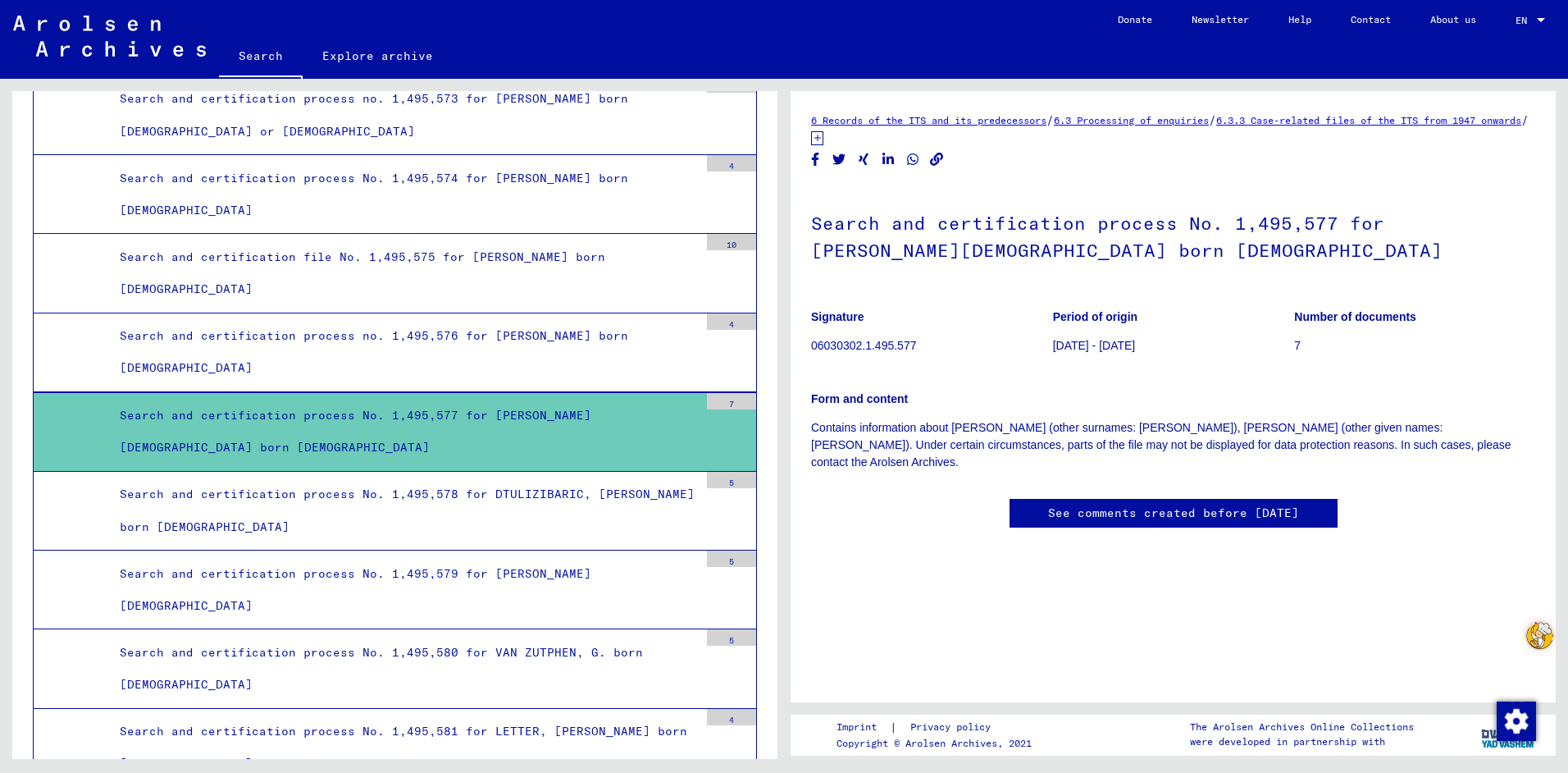
click at [993, 121] on link "6 Records of the ITS and its predecessors" at bounding box center [929, 120] width 235 height 12
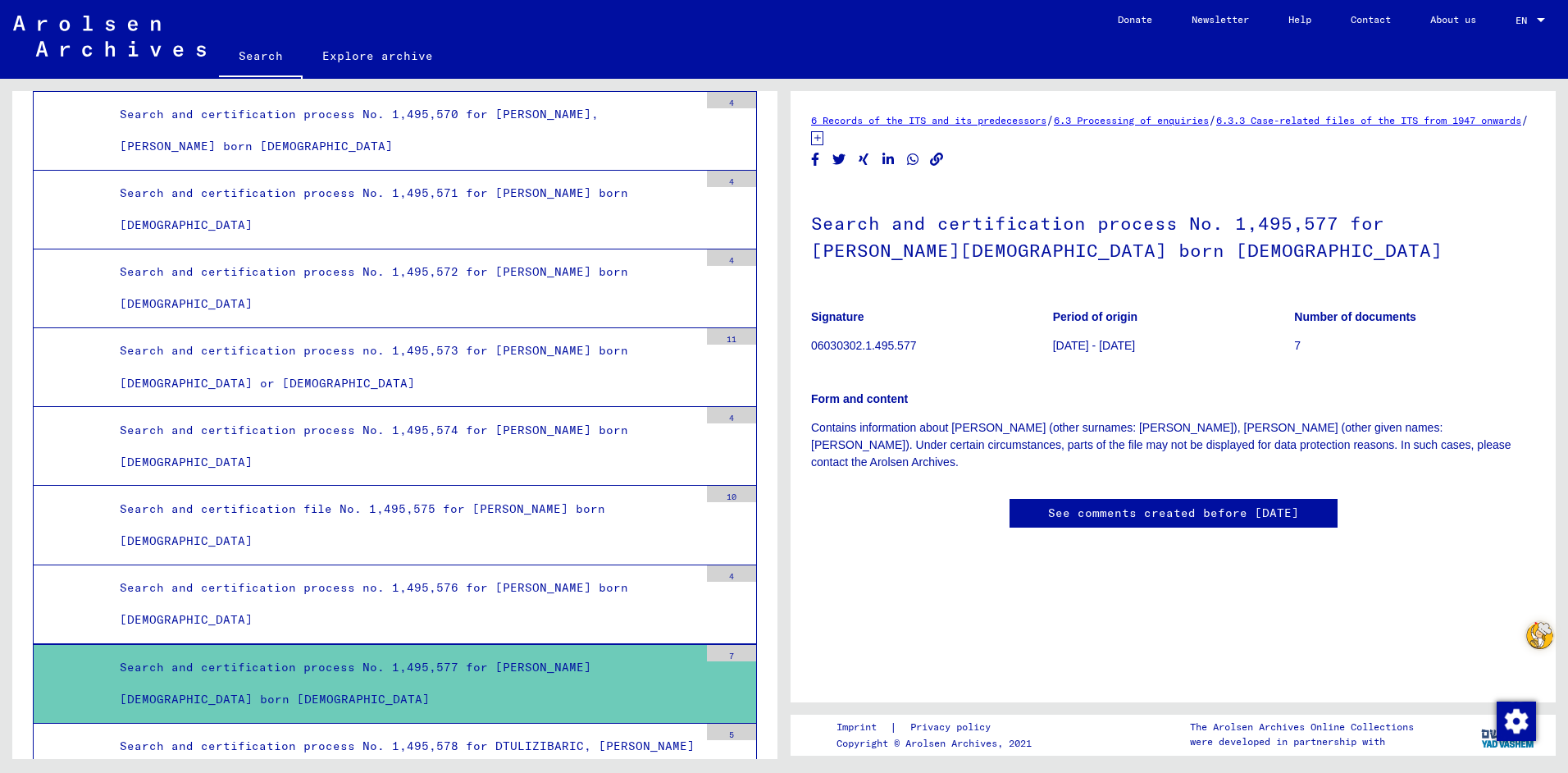
scroll to position [39242, 0]
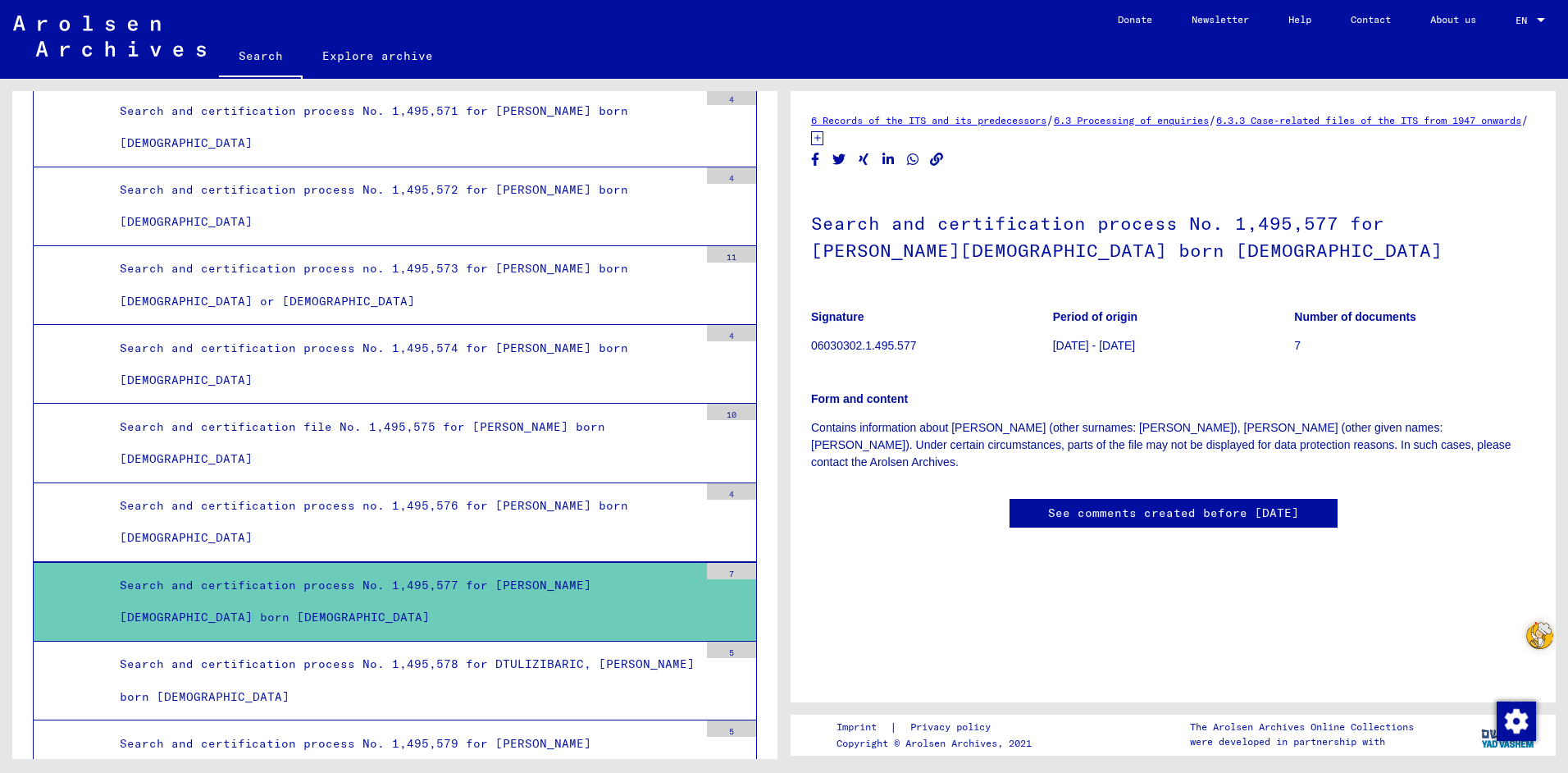
click at [578, 583] on div "Search and certification process No. 1,495,577 for [PERSON_NAME][DEMOGRAPHIC_DA…" at bounding box center [403, 601] width 591 height 64
click at [340, 582] on div "Search and certification process No. 1,495,577 for [PERSON_NAME][DEMOGRAPHIC_DA…" at bounding box center [403, 601] width 591 height 64
click at [726, 571] on div "7" at bounding box center [731, 570] width 49 height 17
click at [503, 582] on div "Search and certification process No. 1,495,577 for [PERSON_NAME][DEMOGRAPHIC_DA…" at bounding box center [403, 601] width 591 height 64
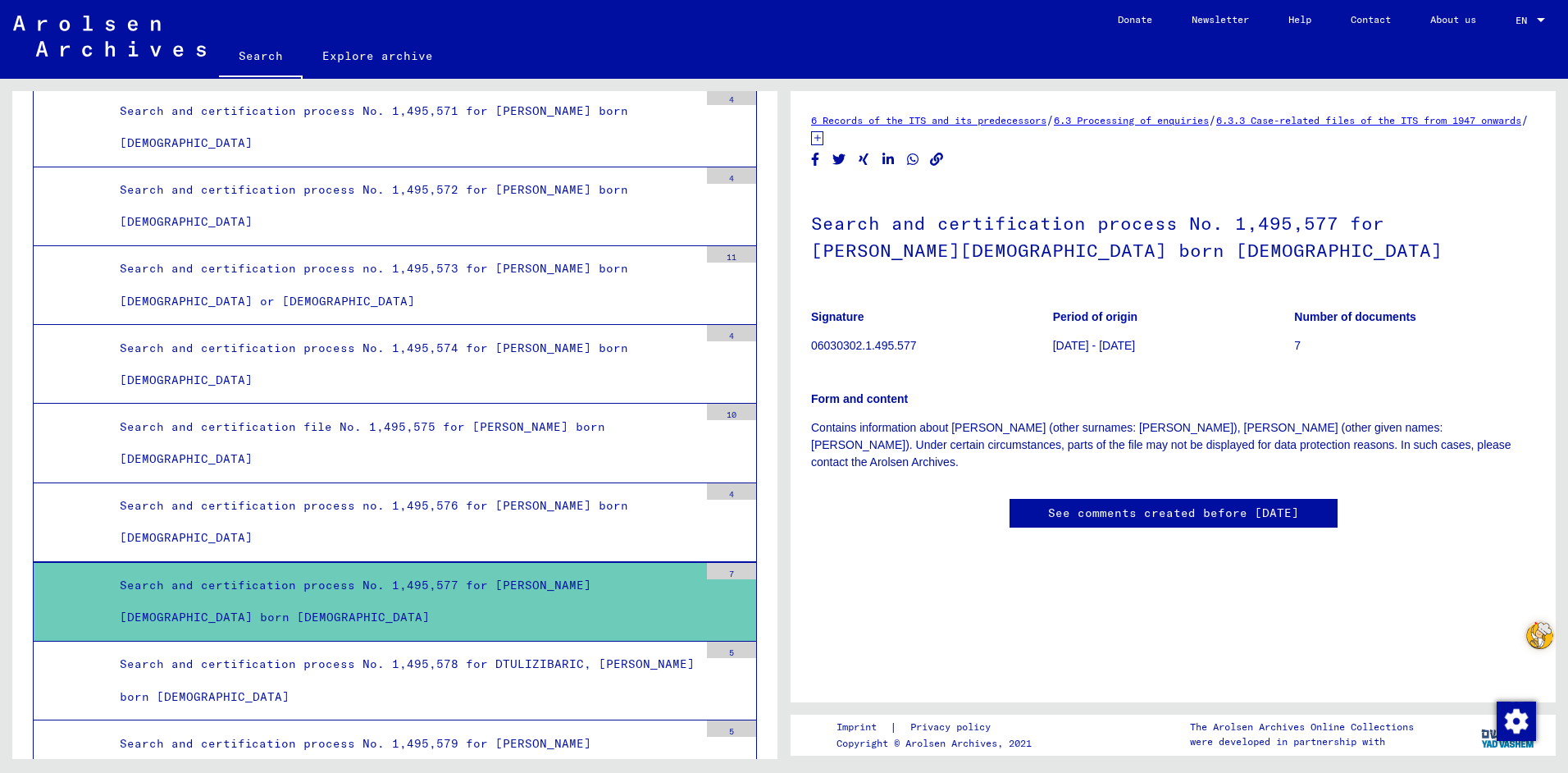
scroll to position [137, 0]
click at [864, 337] on p "06030302.1.495.577" at bounding box center [932, 345] width 241 height 17
click at [1348, 121] on link "6.3.3 Case-related files of the ITS from 1947 onwards" at bounding box center [1368, 120] width 305 height 12
click at [1345, 120] on link "6.3.3 Case-related files of the ITS from 1947 onwards" at bounding box center [1368, 120] width 305 height 12
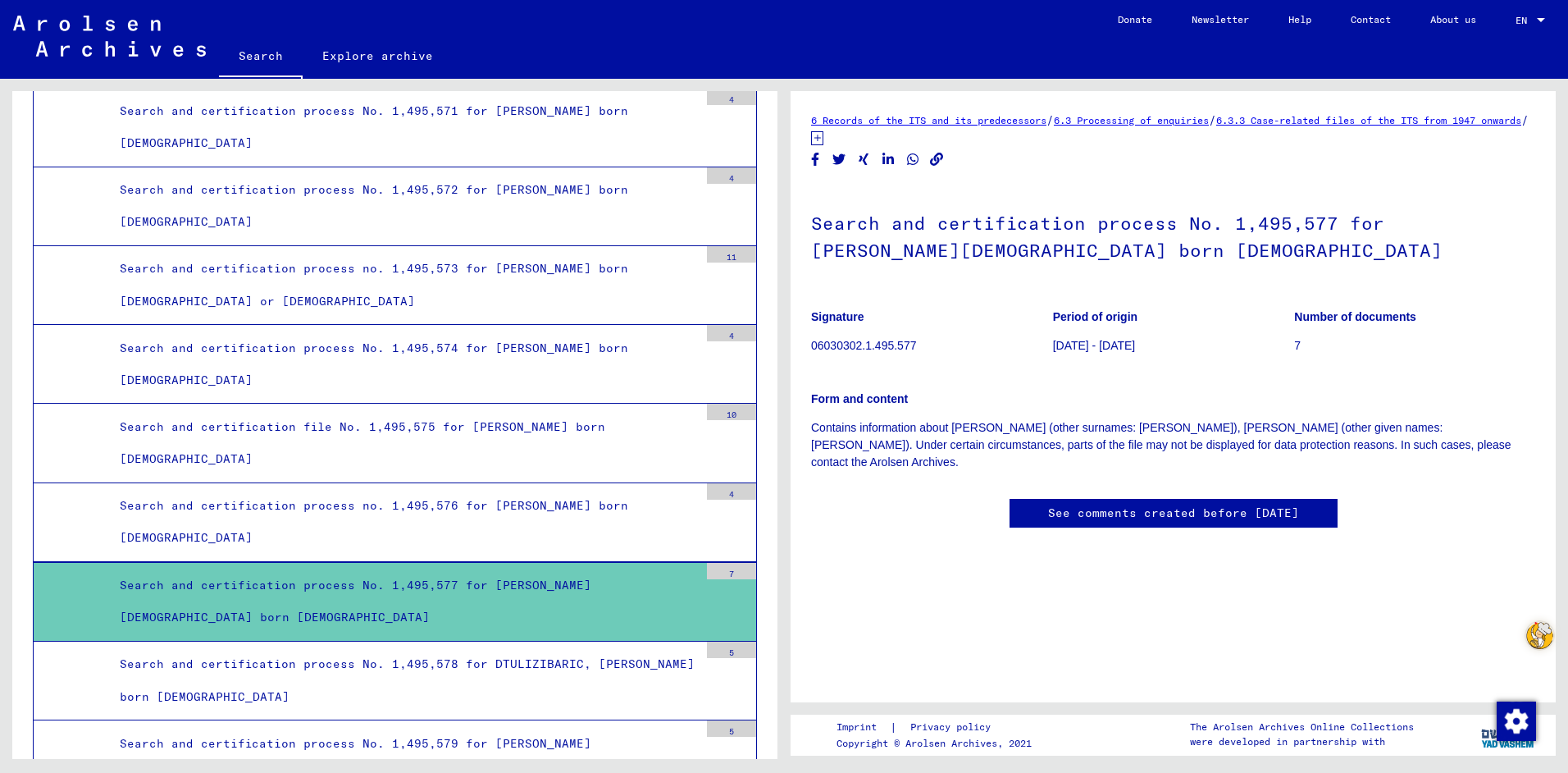
click at [1345, 120] on link "6.3.3 Case-related files of the ITS from 1947 onwards" at bounding box center [1368, 120] width 305 height 12
click at [823, 136] on icon at bounding box center [817, 138] width 12 height 14
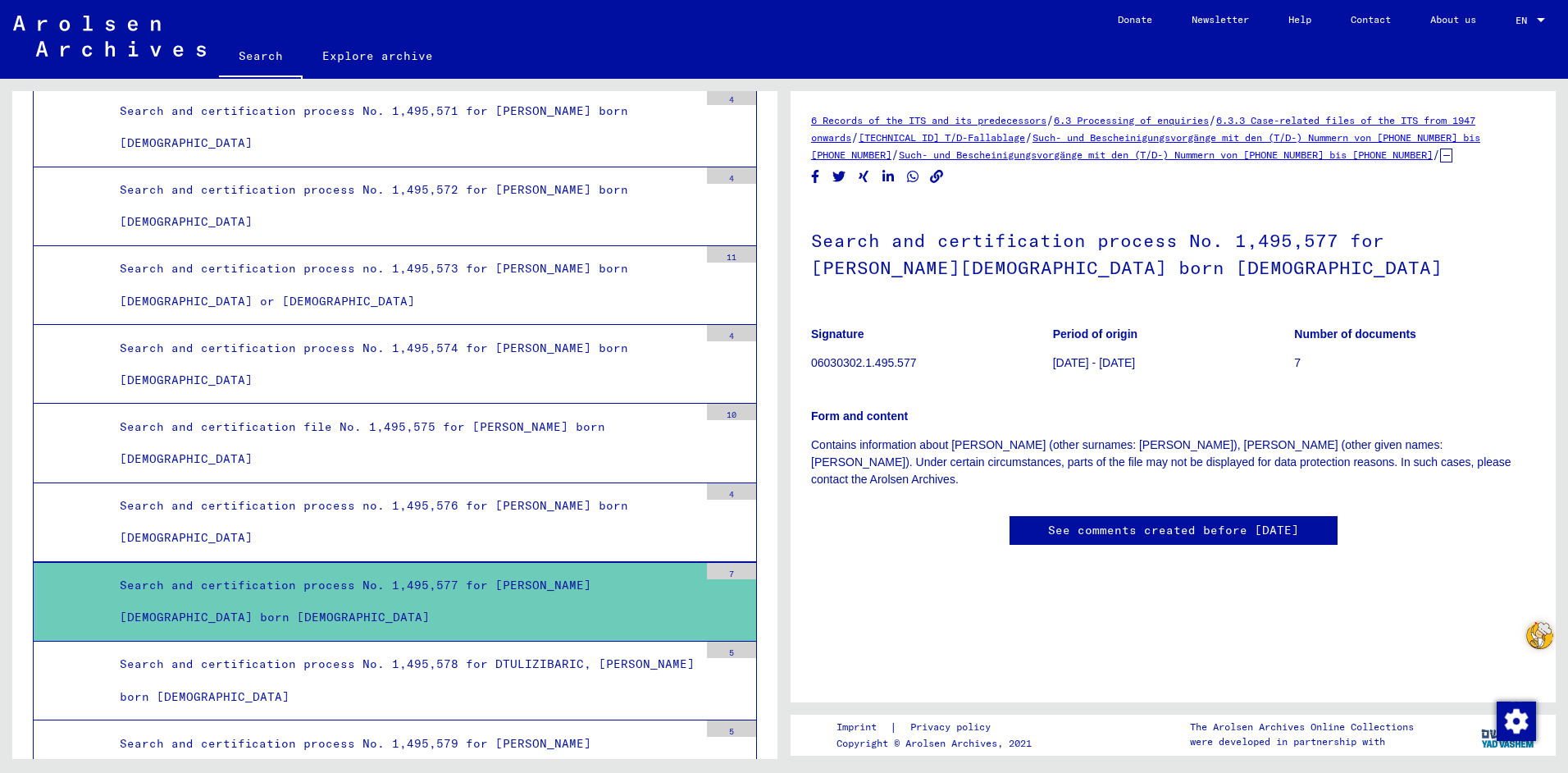
click at [1107, 124] on link "6.3 Processing of enquiries" at bounding box center [1130, 120] width 155 height 12
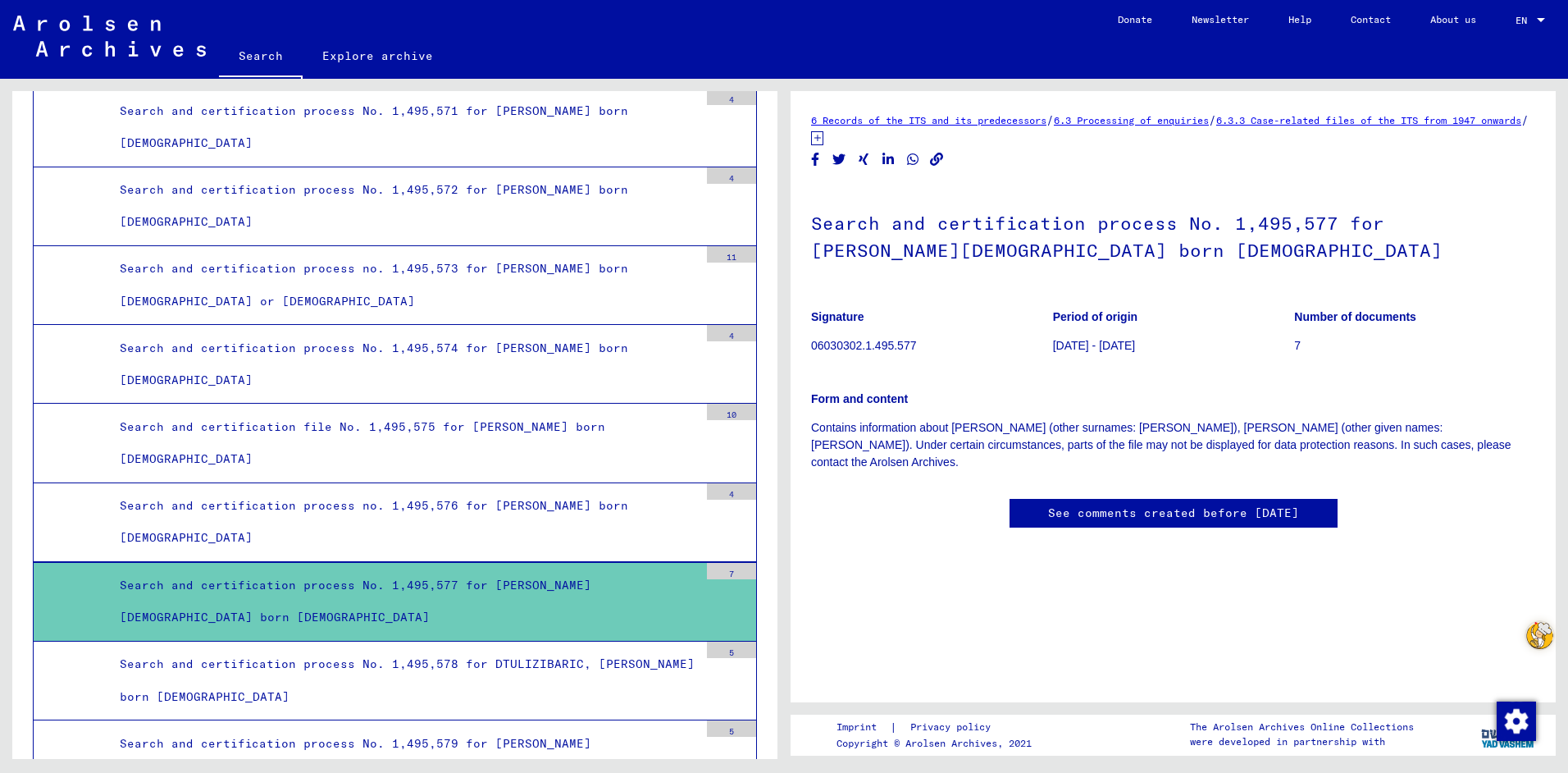
click at [1170, 504] on link "See comments created before [DATE]" at bounding box center [1174, 512] width 251 height 17
